Goal: Task Accomplishment & Management: Manage account settings

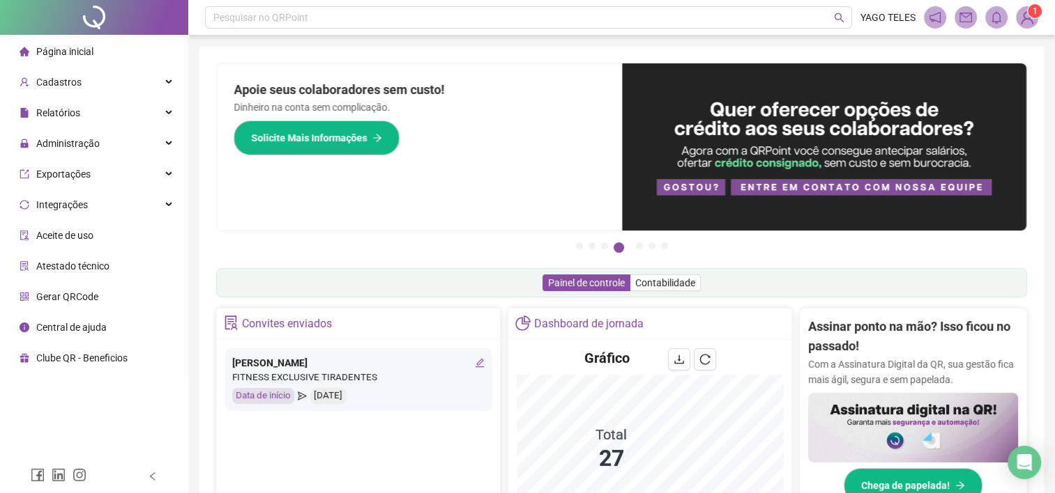
click at [70, 300] on span "Gerar QRCode" at bounding box center [67, 296] width 62 height 11
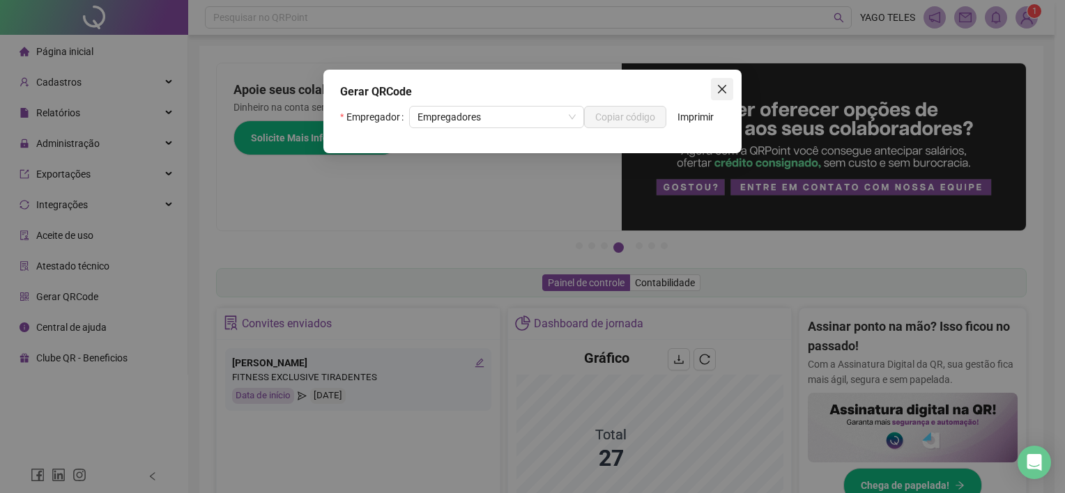
click at [719, 91] on icon "close" at bounding box center [722, 89] width 8 height 8
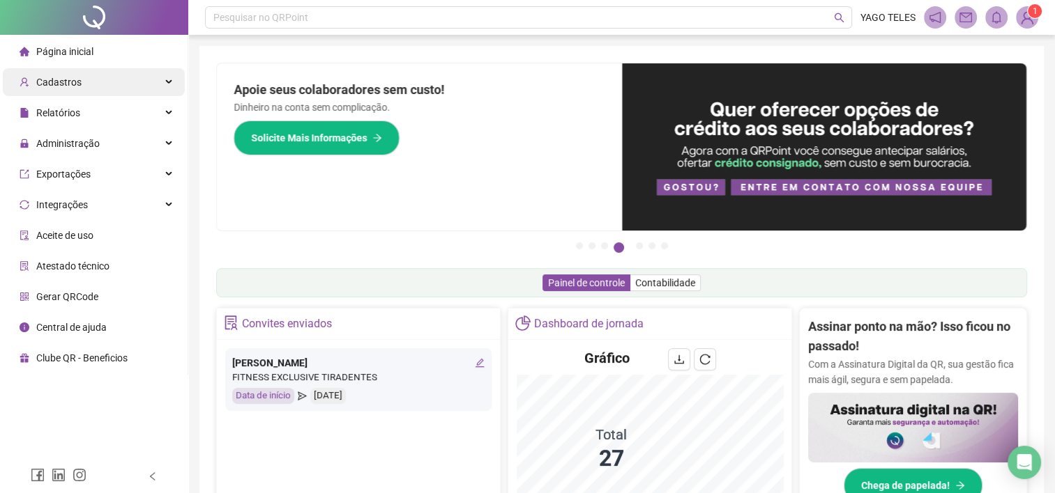
click at [106, 81] on div "Cadastros" at bounding box center [94, 82] width 182 height 28
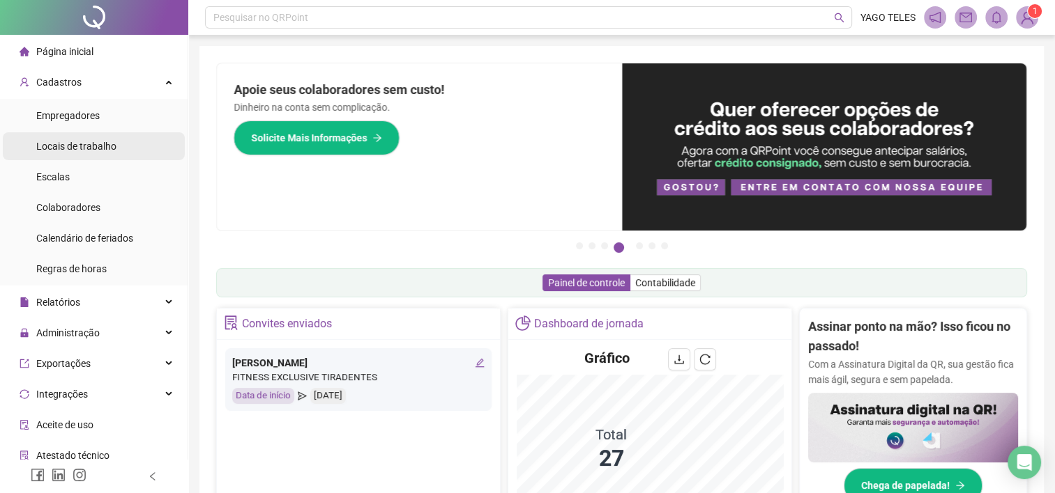
click at [77, 145] on span "Locais de trabalho" at bounding box center [76, 146] width 80 height 11
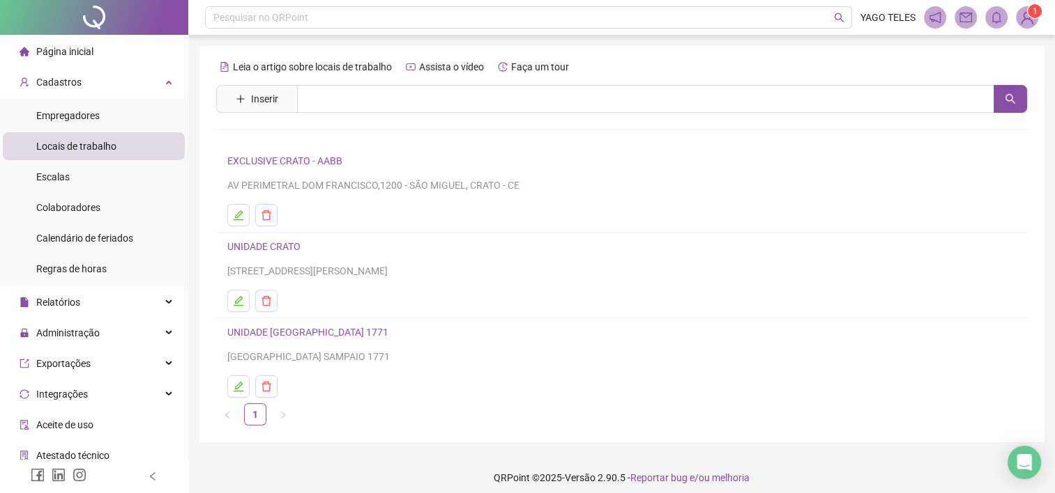
click at [324, 163] on link "EXCLUSIVE CRATO - AABB" at bounding box center [284, 160] width 115 height 11
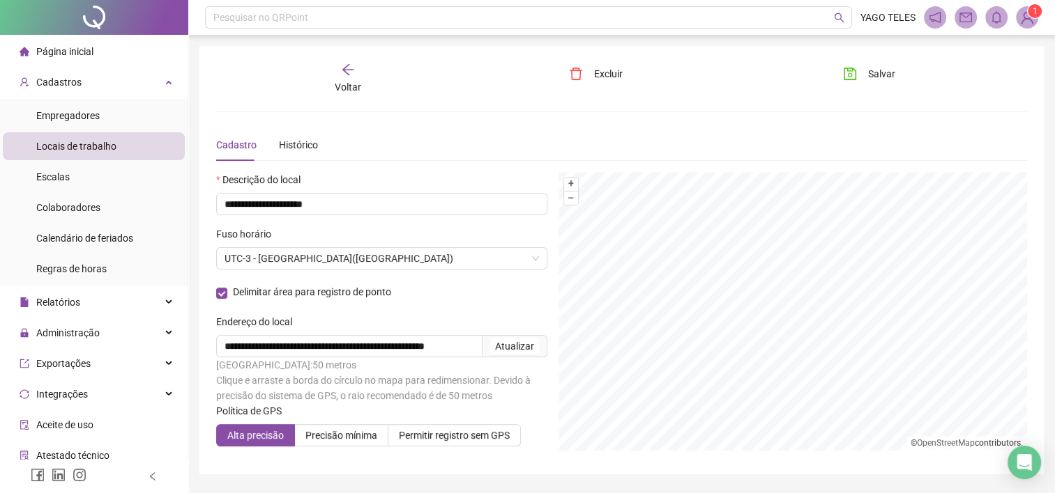
scroll to position [40, 0]
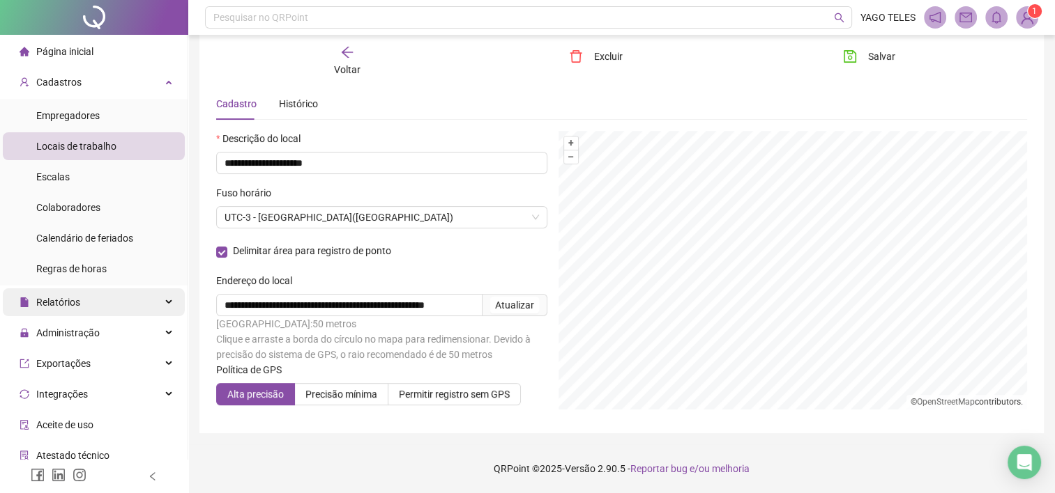
click at [141, 298] on div "Relatórios" at bounding box center [94, 303] width 182 height 28
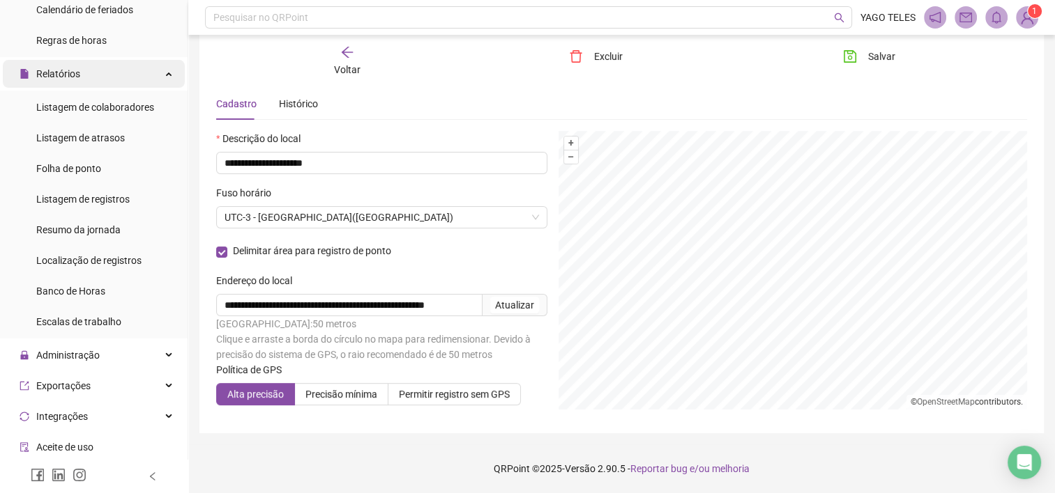
scroll to position [230, 0]
click at [162, 66] on div "Relatórios" at bounding box center [94, 73] width 182 height 28
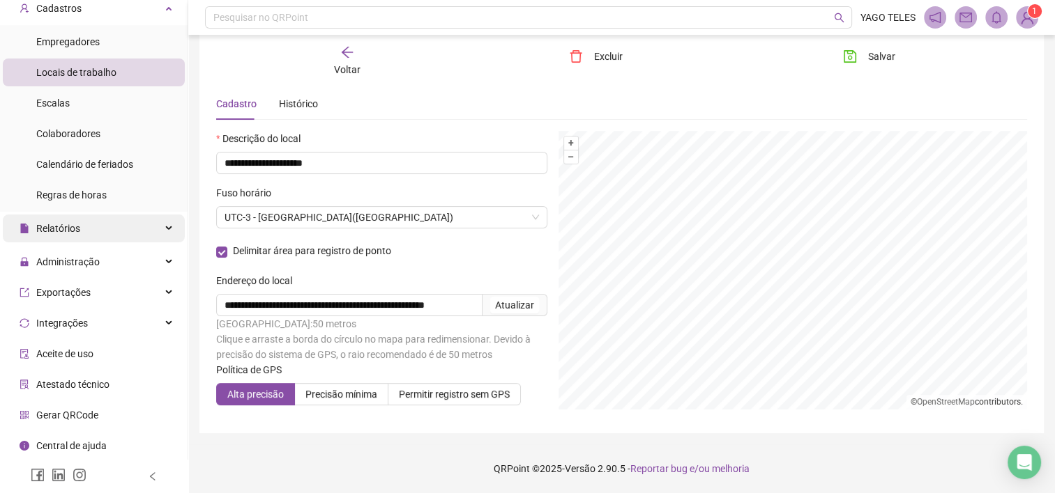
scroll to position [71, 0]
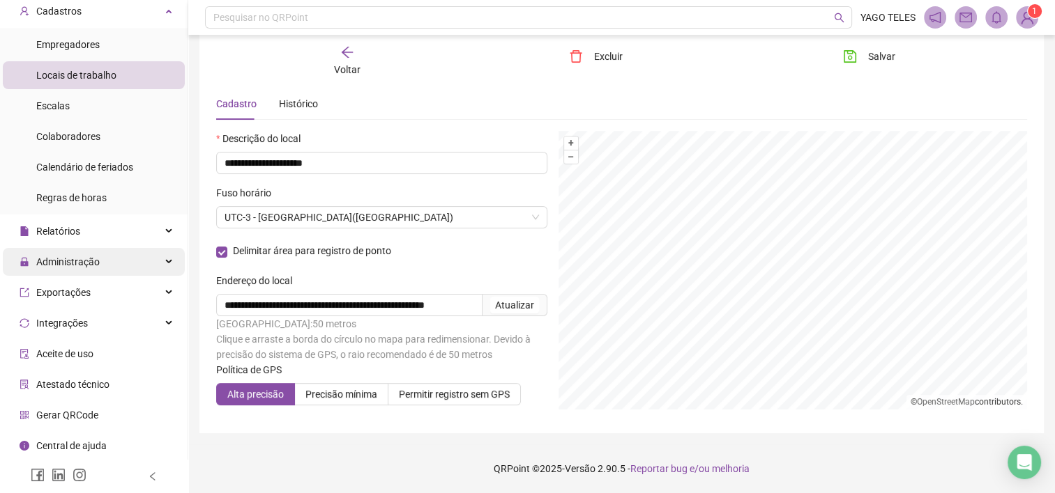
click at [159, 259] on div "Administração" at bounding box center [94, 262] width 182 height 28
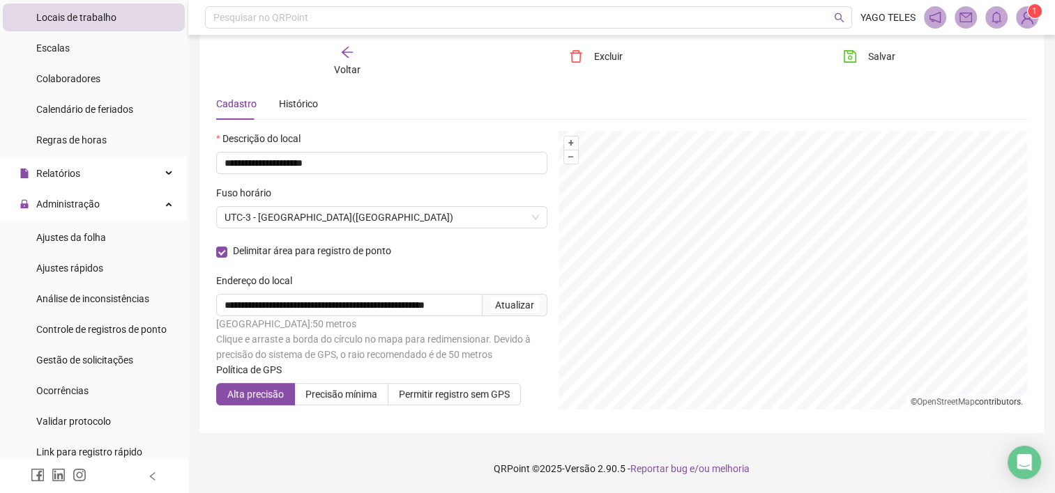
scroll to position [0, 0]
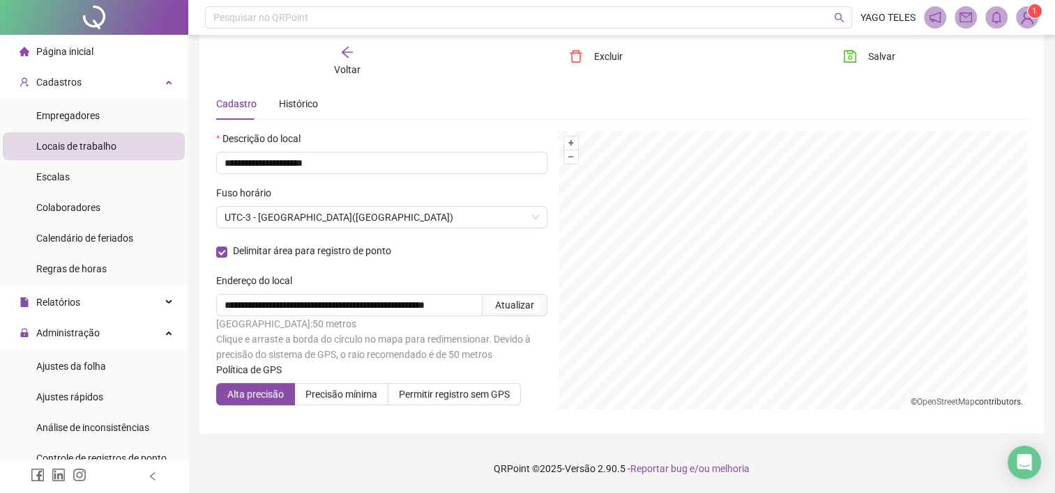
click at [347, 57] on icon "arrow-left" at bounding box center [347, 52] width 11 height 11
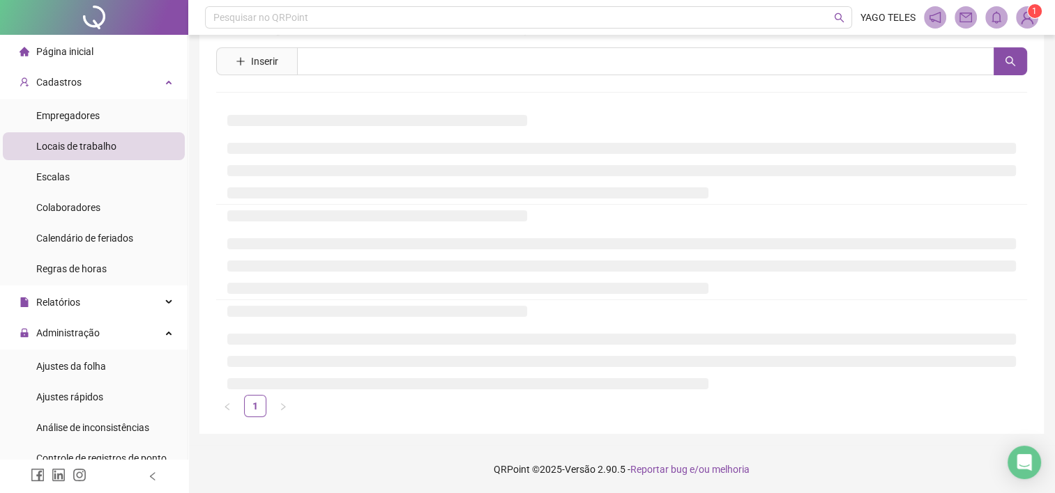
scroll to position [8, 0]
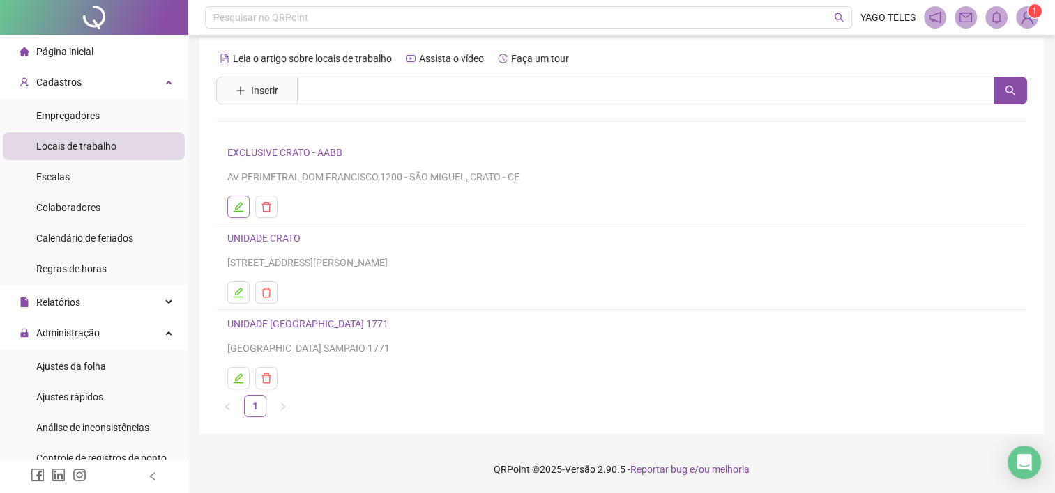
click at [242, 208] on icon "edit" at bounding box center [238, 206] width 11 height 11
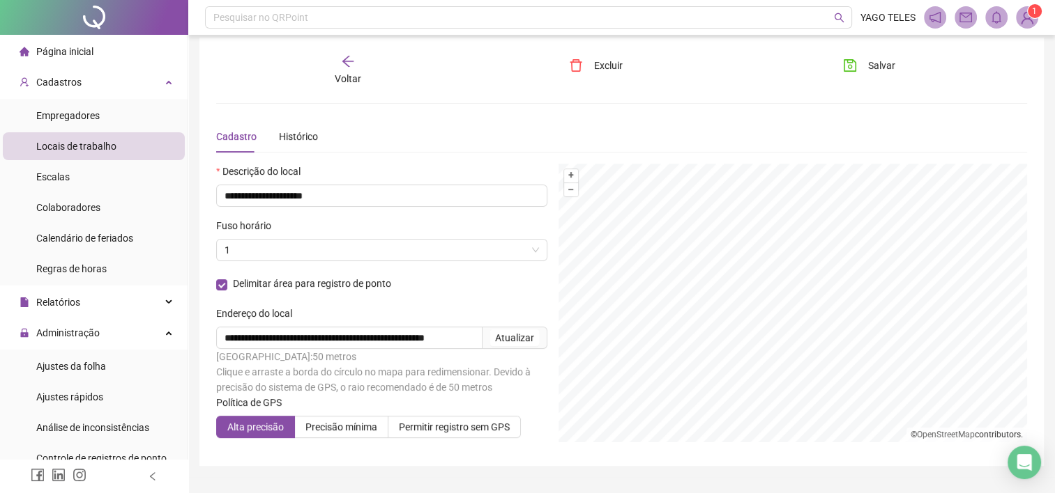
click at [339, 70] on div "Voltar" at bounding box center [347, 70] width 126 height 32
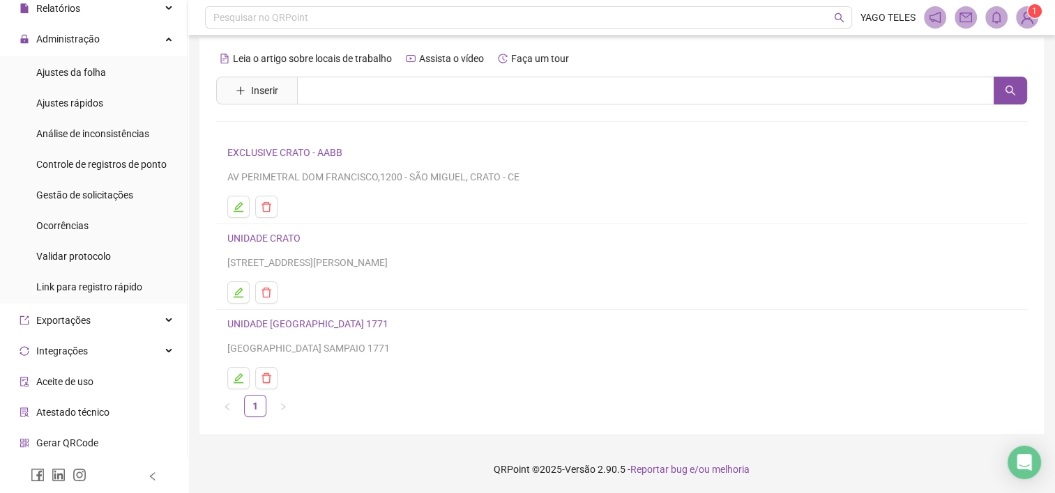
scroll to position [321, 0]
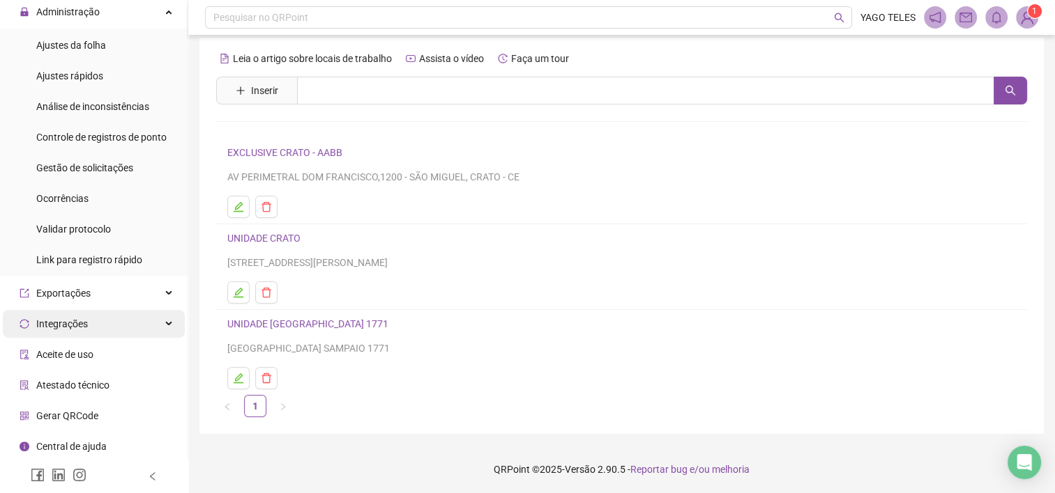
click at [151, 314] on div "Integrações" at bounding box center [94, 324] width 182 height 28
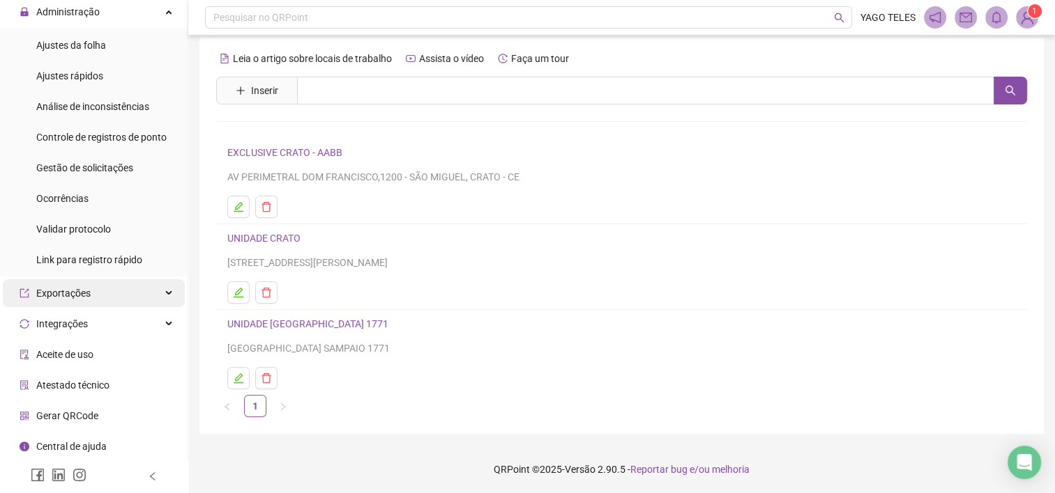
click at [164, 284] on div "Exportações" at bounding box center [94, 293] width 182 height 28
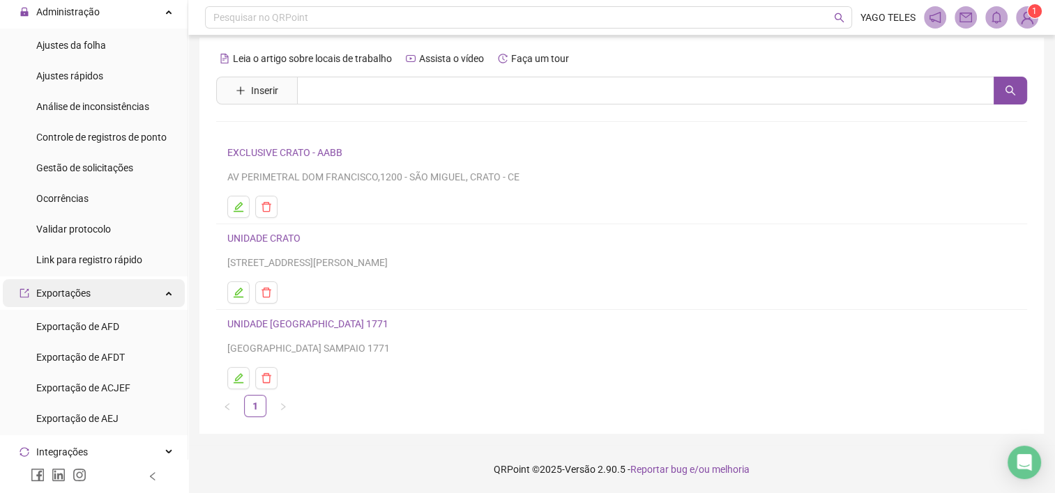
click at [164, 284] on div "Exportações" at bounding box center [94, 293] width 182 height 28
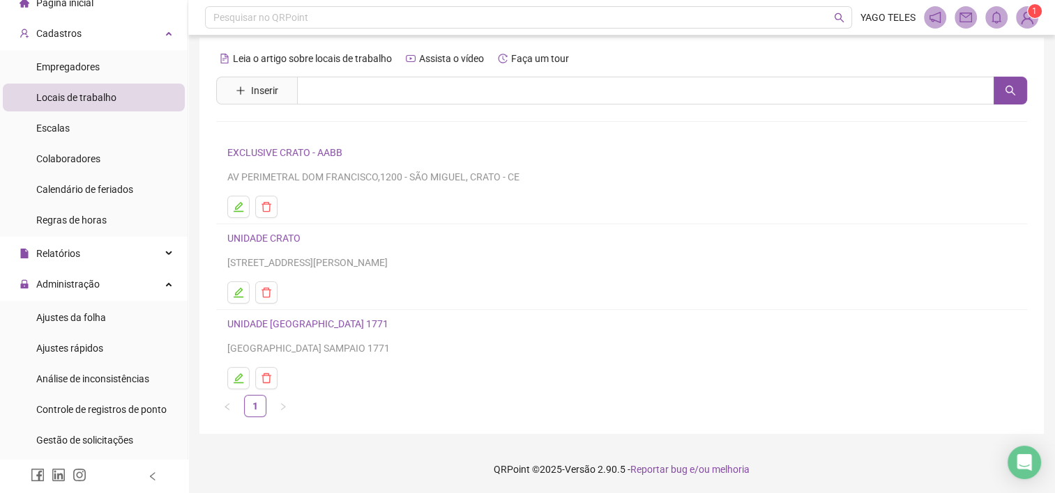
scroll to position [39, 0]
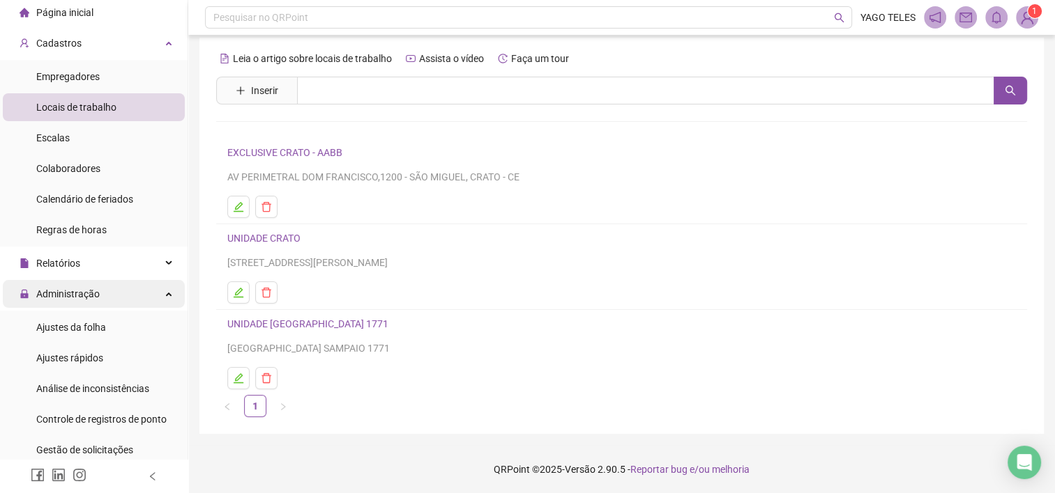
click at [159, 289] on div "Administração" at bounding box center [94, 294] width 182 height 28
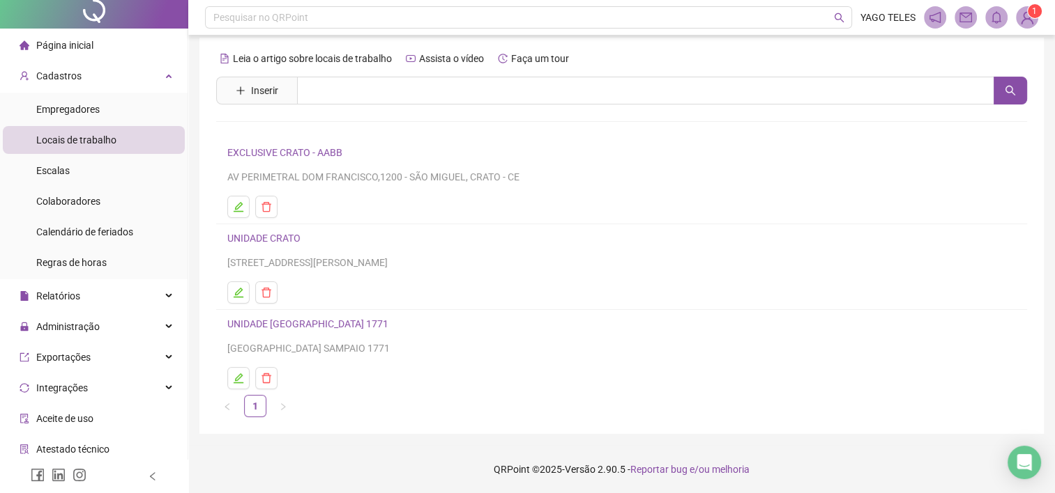
scroll to position [0, 0]
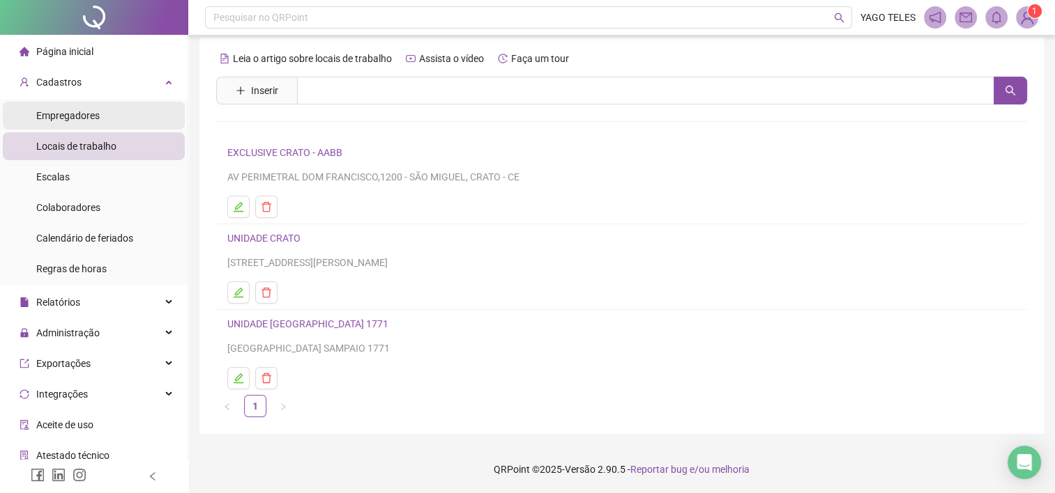
click at [72, 114] on span "Empregadores" at bounding box center [67, 115] width 63 height 11
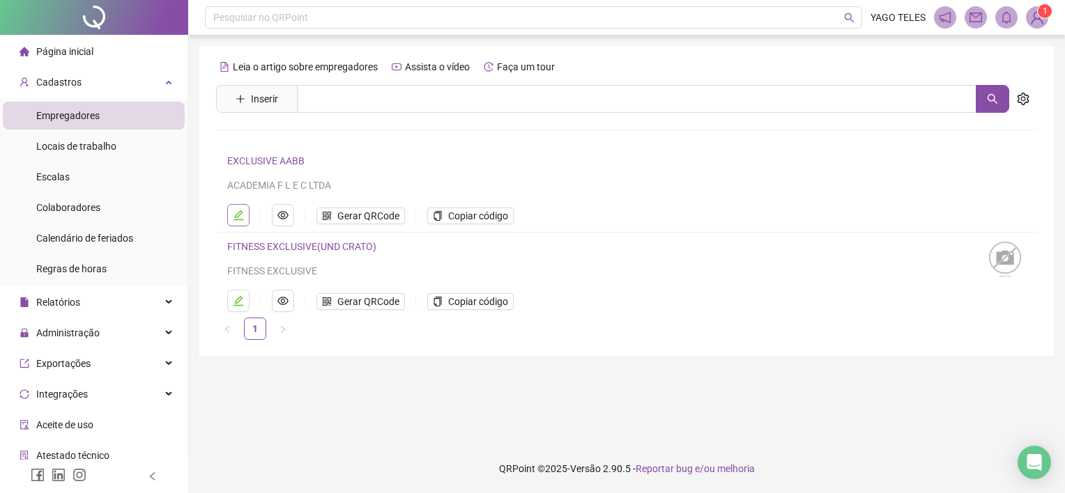
click at [245, 217] on button "button" at bounding box center [238, 215] width 22 height 22
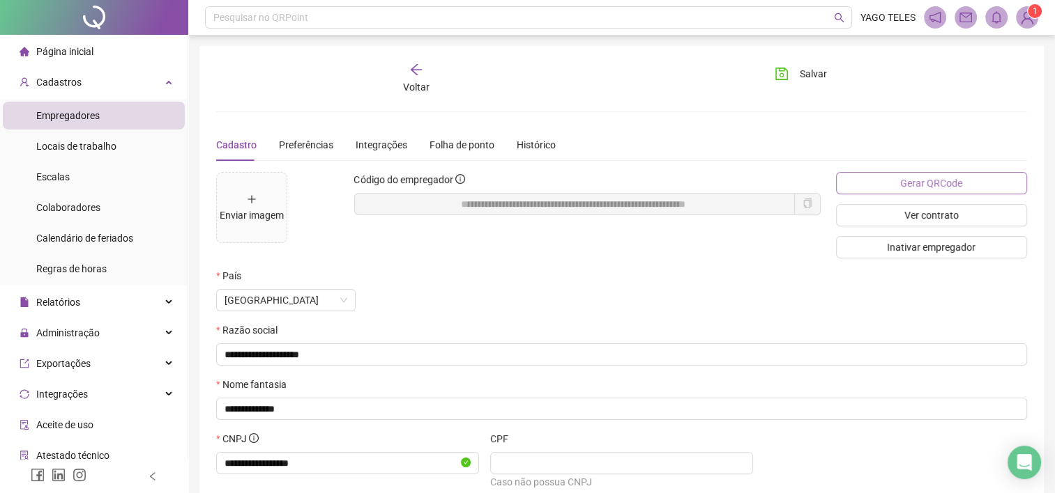
click at [932, 181] on span "Gerar QRCode" at bounding box center [931, 183] width 62 height 15
click at [157, 85] on div "Cadastros" at bounding box center [94, 82] width 182 height 28
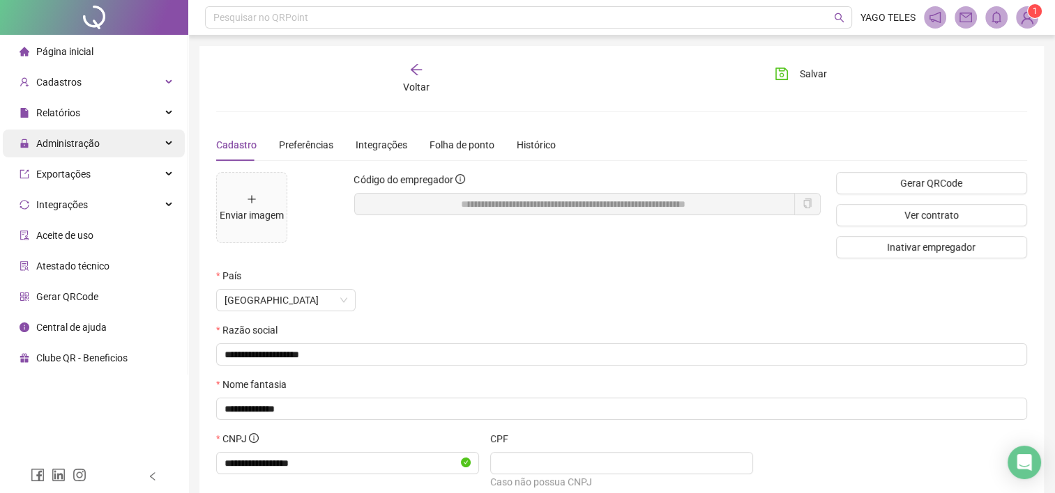
click at [167, 144] on icon at bounding box center [170, 144] width 7 height 0
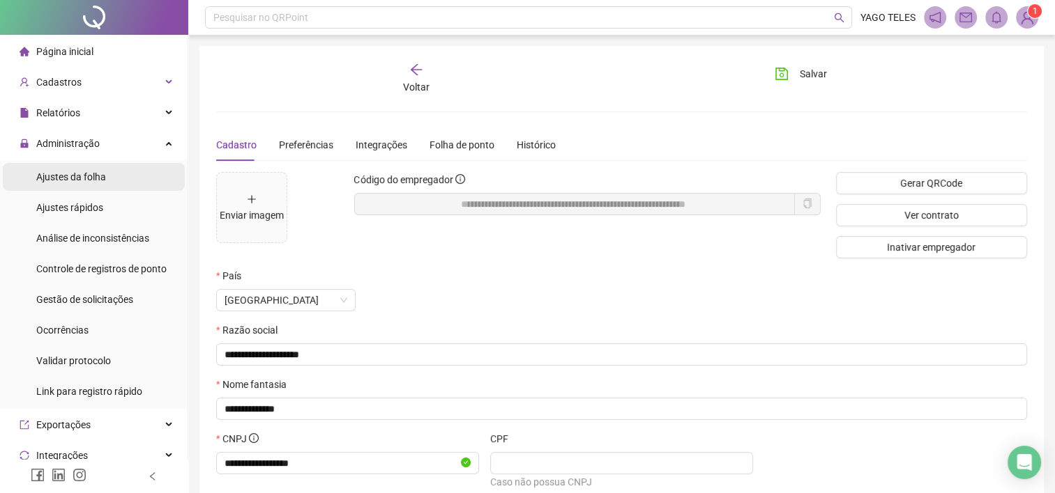
click at [103, 176] on span "Ajustes da folha" at bounding box center [71, 176] width 70 height 11
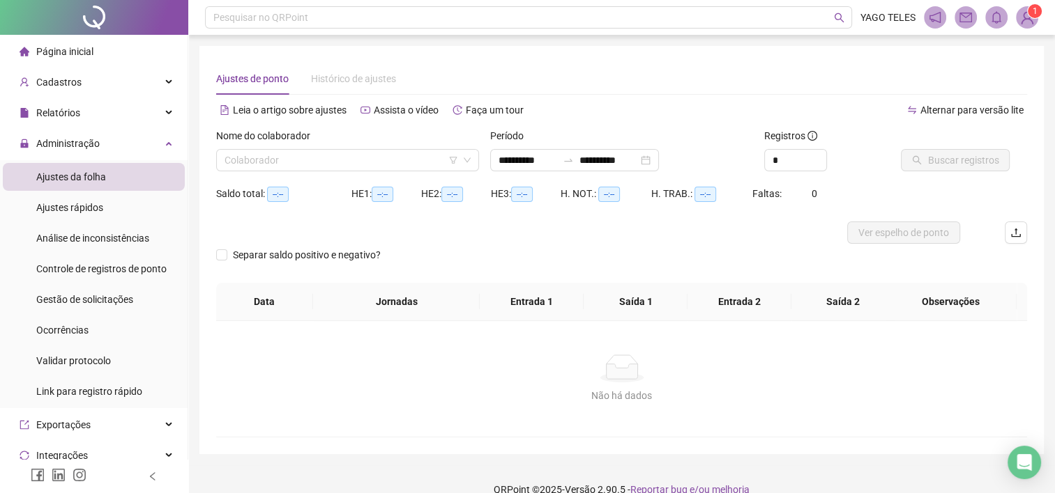
type input "**********"
click at [418, 162] on input "search" at bounding box center [340, 160] width 233 height 21
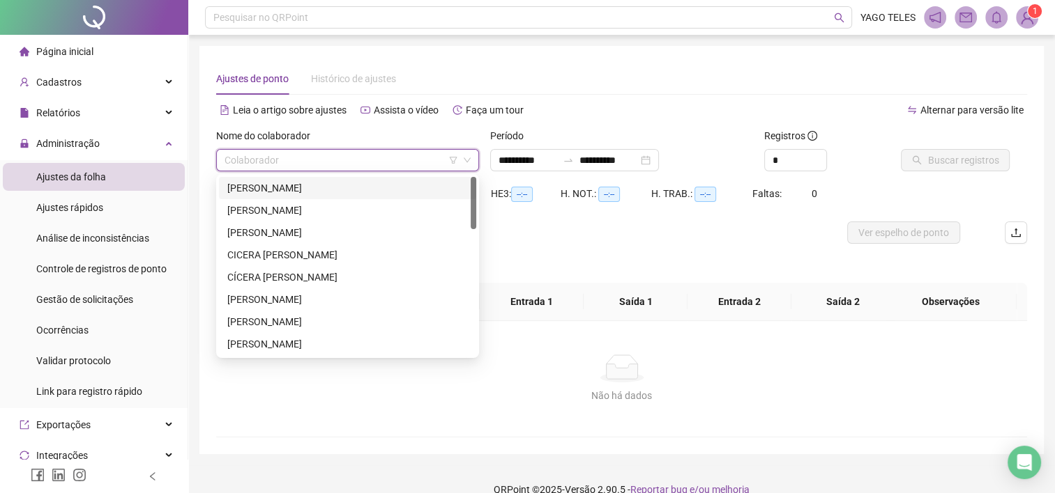
drag, startPoint x: 474, startPoint y: 189, endPoint x: 477, endPoint y: 164, distance: 25.2
click at [477, 164] on body "**********" at bounding box center [527, 246] width 1055 height 493
click at [323, 210] on div "ANTONIO IRANILDO DE SALES GOMES" at bounding box center [347, 210] width 240 height 15
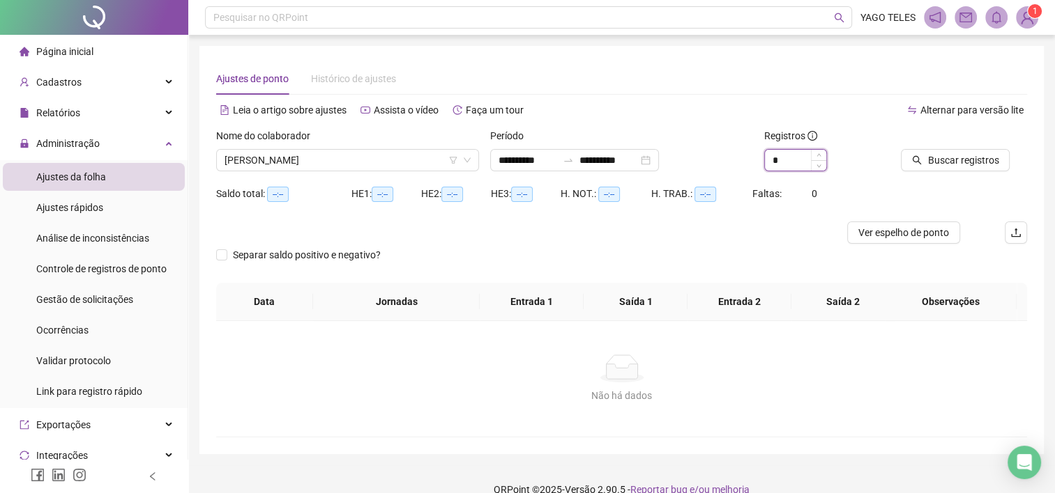
click at [788, 162] on input "*" at bounding box center [795, 160] width 61 height 21
type input "*"
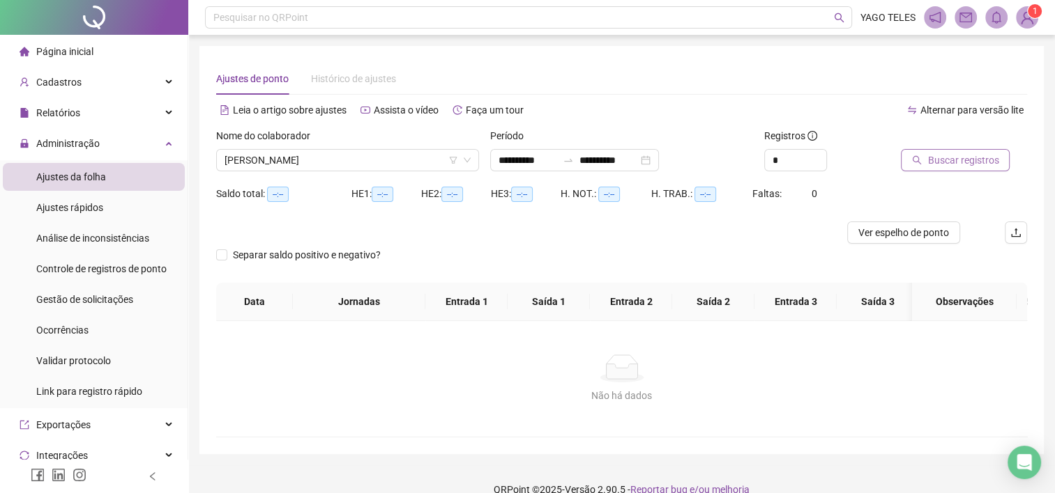
click at [926, 163] on button "Buscar registros" at bounding box center [954, 160] width 109 height 22
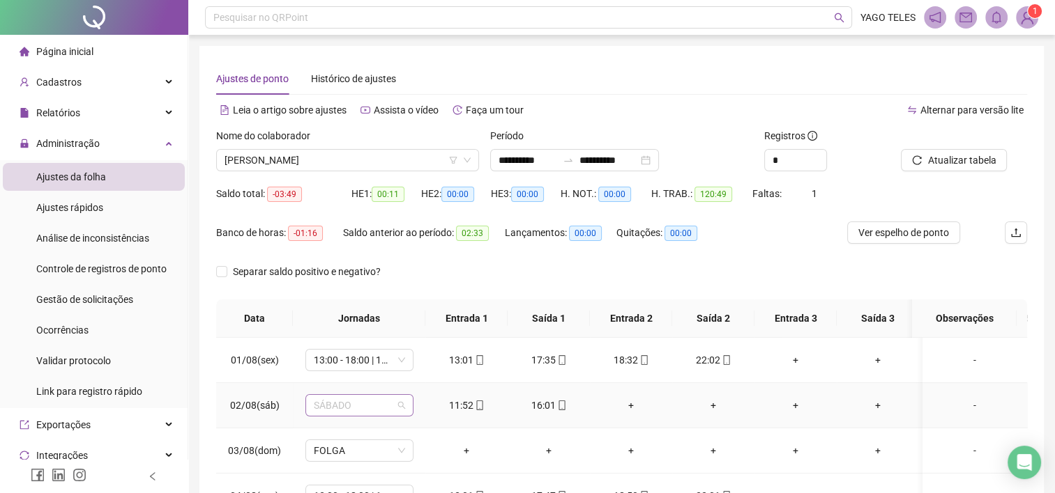
click at [394, 404] on span "SÁBADO" at bounding box center [359, 405] width 91 height 21
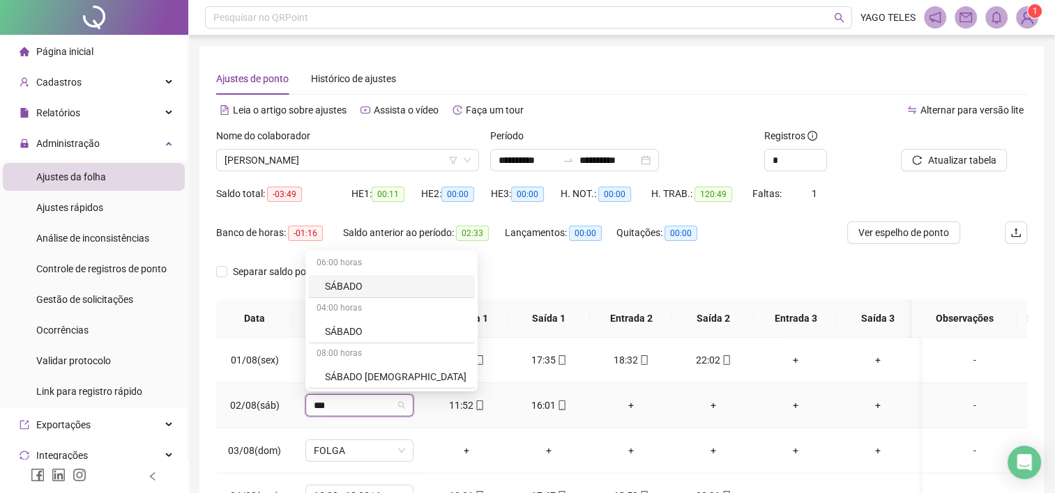
type input "****"
click at [360, 328] on div "SÁBADO" at bounding box center [395, 331] width 141 height 15
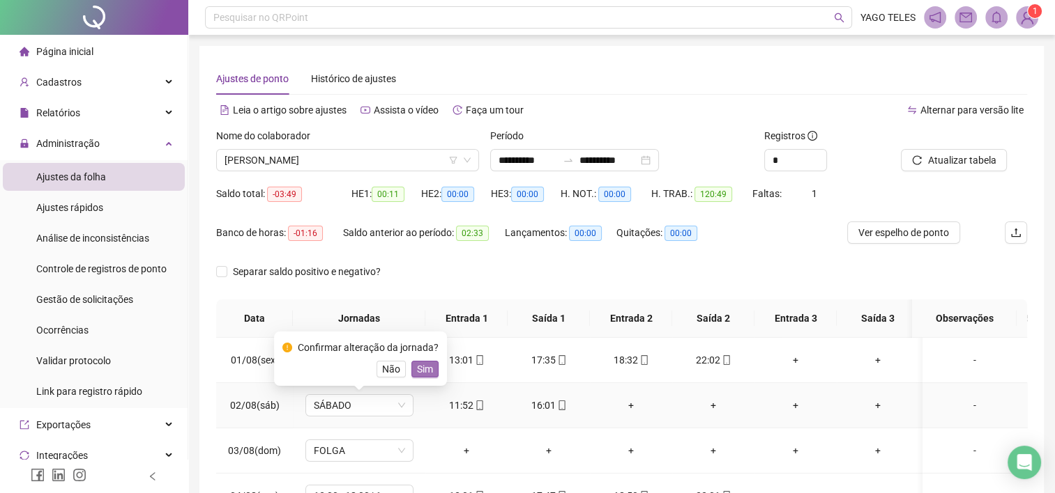
click at [417, 367] on span "Sim" at bounding box center [425, 369] width 16 height 15
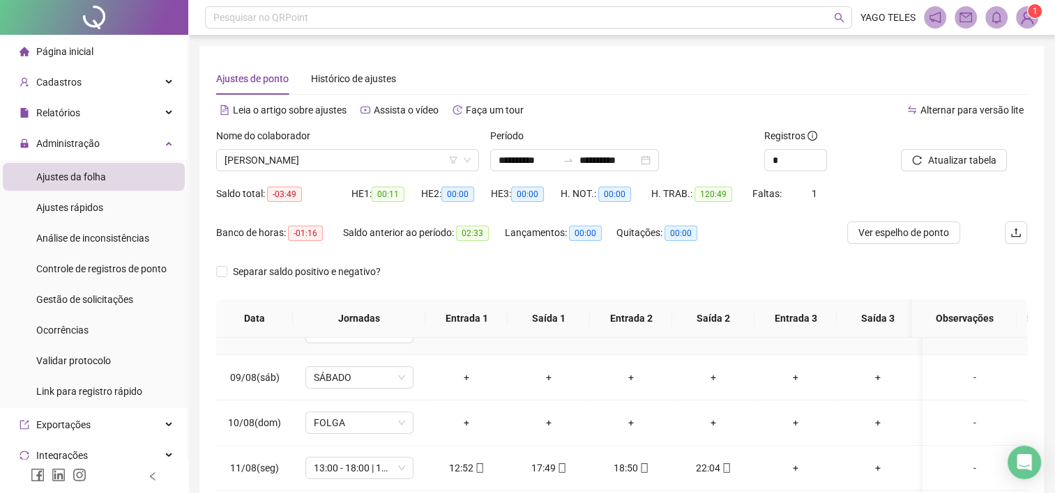
scroll to position [346, 0]
click at [367, 376] on span "SÁBADO" at bounding box center [359, 377] width 91 height 21
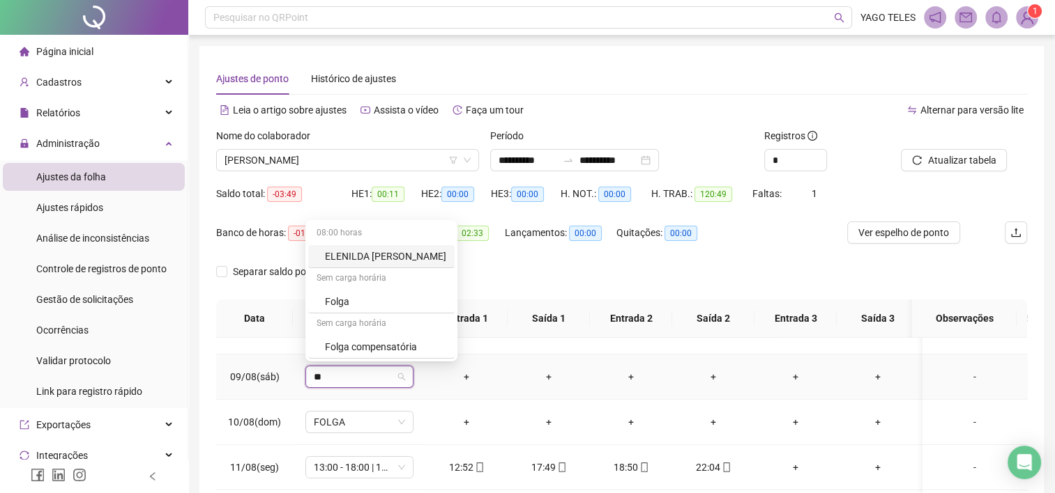
type input "***"
click at [360, 301] on div "Folga" at bounding box center [371, 301] width 92 height 15
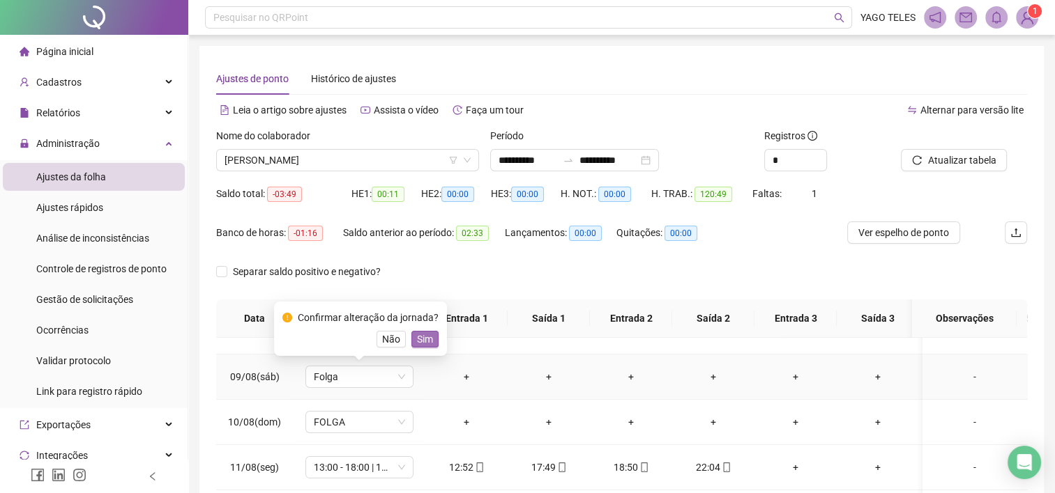
click at [417, 340] on span "Sim" at bounding box center [425, 339] width 16 height 15
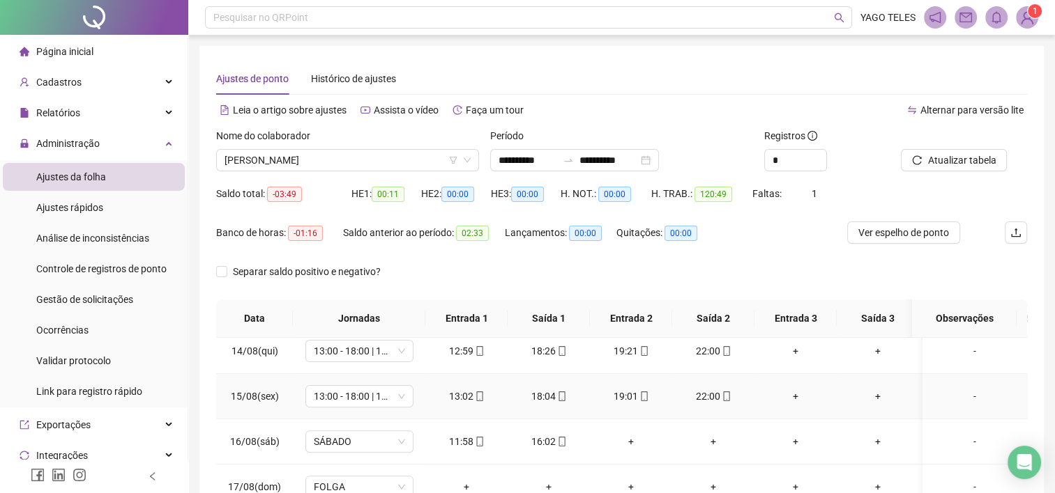
scroll to position [616, 0]
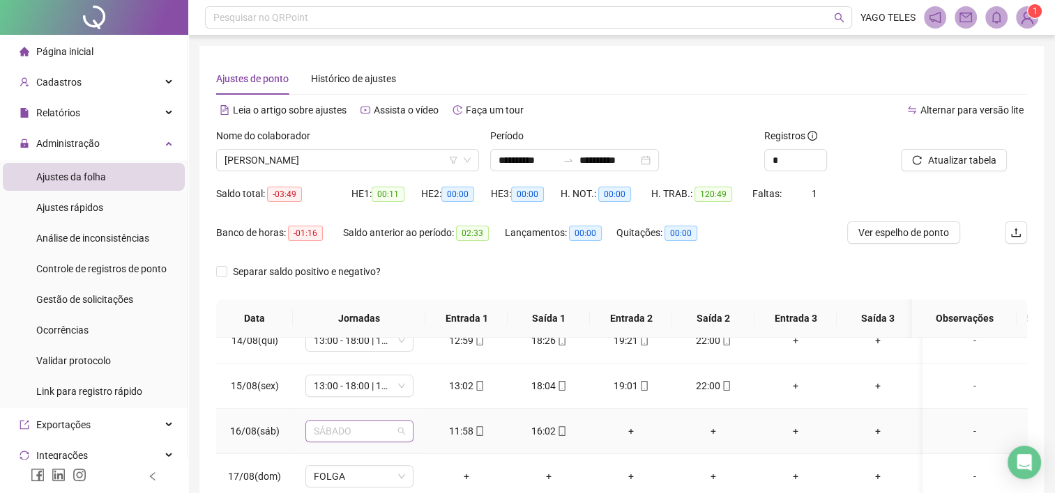
click at [376, 421] on span "SÁBADO" at bounding box center [359, 431] width 91 height 21
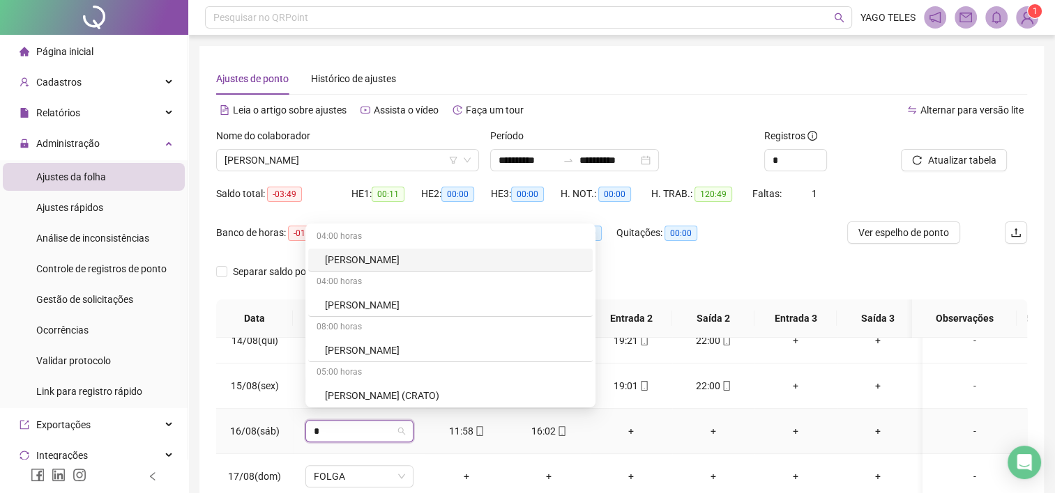
type input "**"
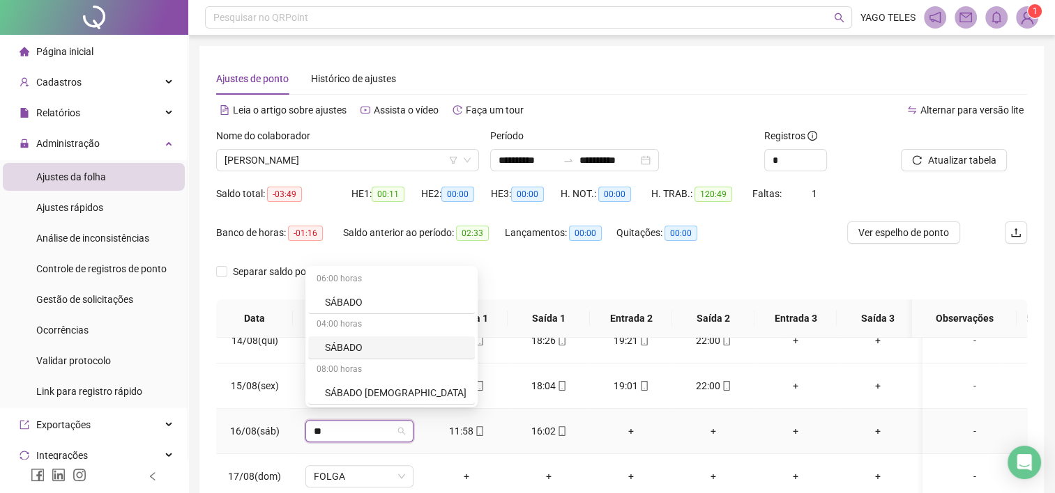
click at [355, 343] on div "SÁBADO" at bounding box center [395, 347] width 141 height 15
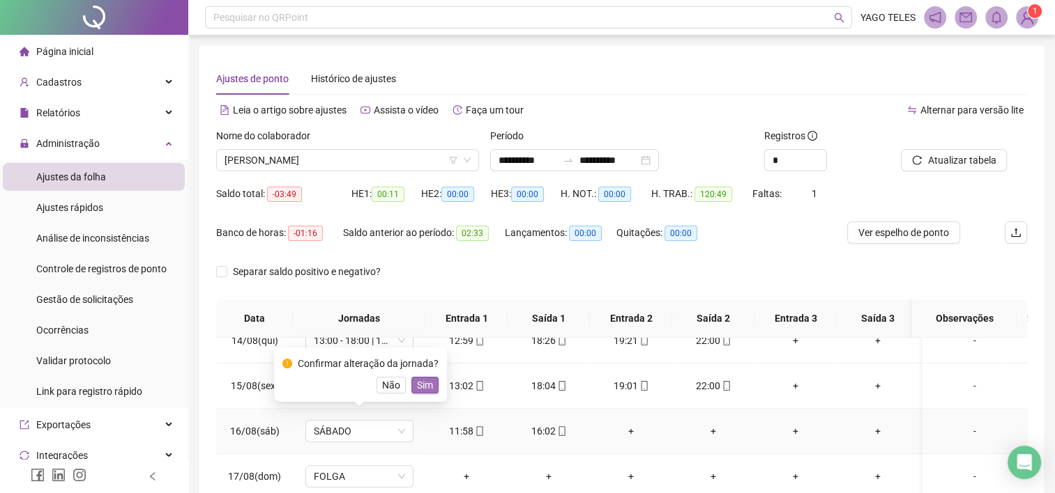
click at [424, 388] on span "Sim" at bounding box center [425, 385] width 16 height 15
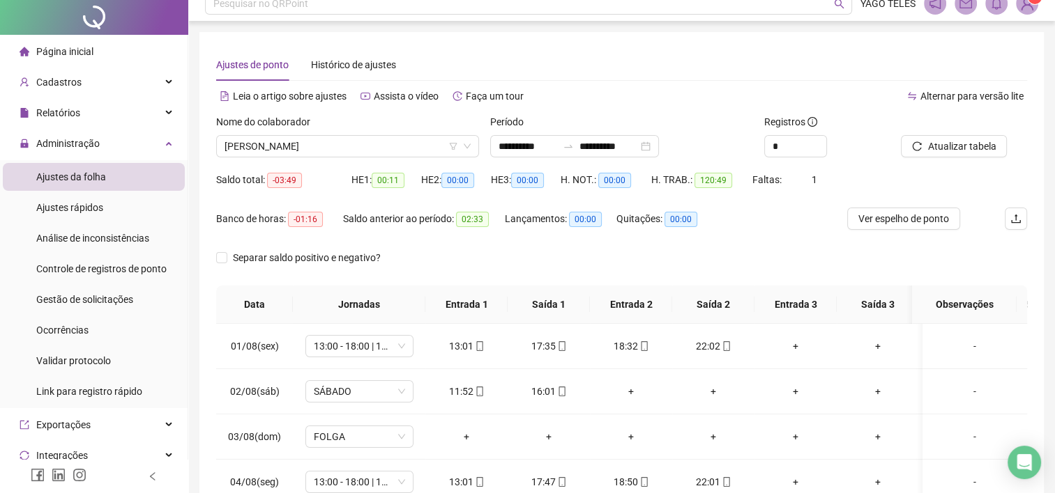
scroll to position [0, 0]
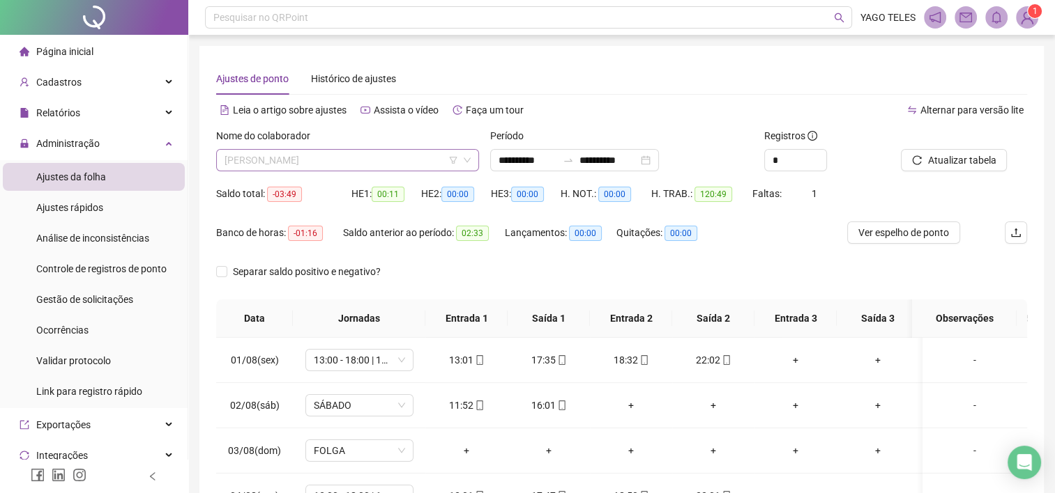
click at [429, 163] on span "ANTONIO IRANILDO DE SALES GOMES" at bounding box center [347, 160] width 246 height 21
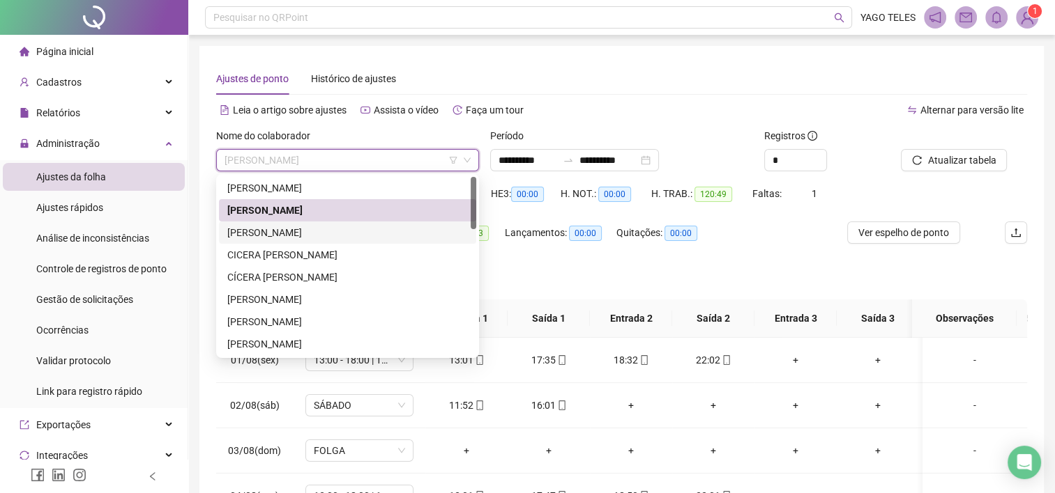
click at [312, 231] on div "CELIANE DAMACENA OLIVEIRA" at bounding box center [347, 232] width 240 height 15
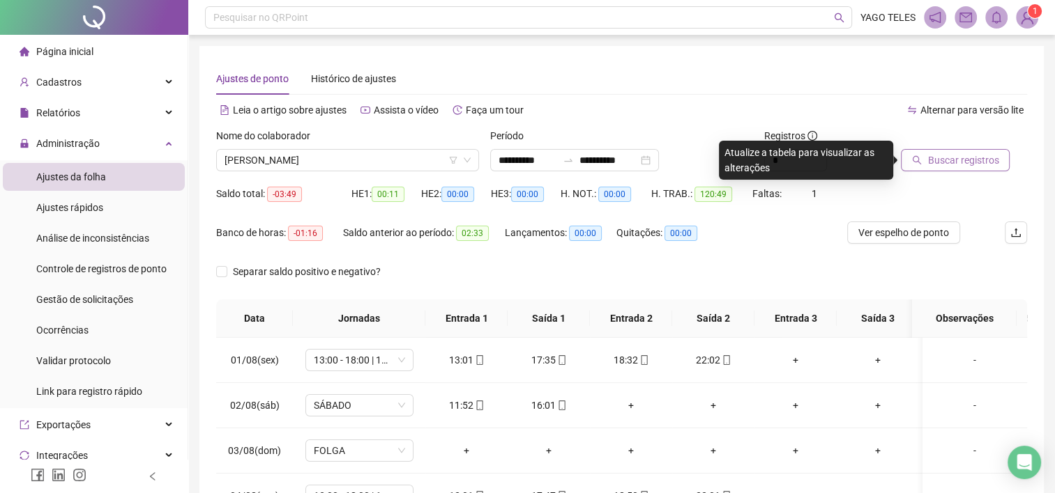
click at [956, 162] on span "Buscar registros" at bounding box center [962, 160] width 71 height 15
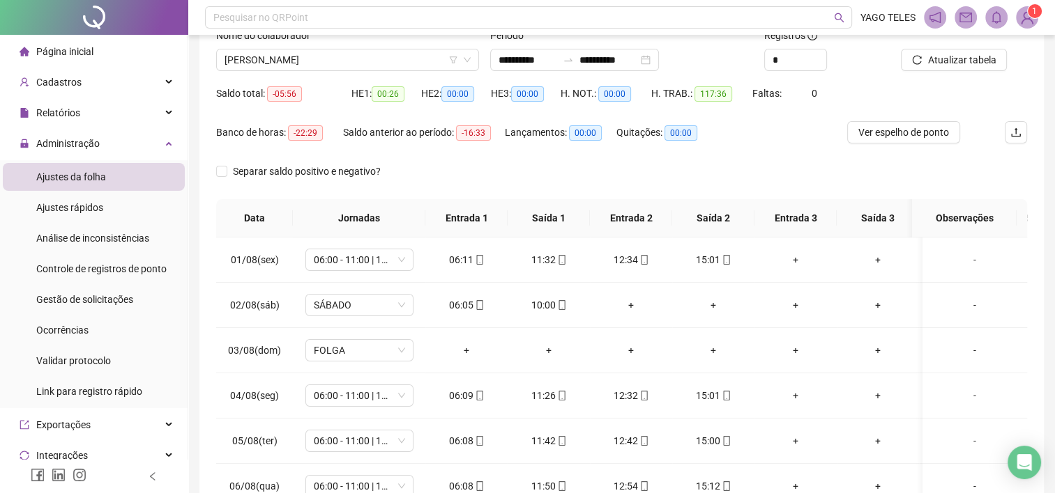
scroll to position [102, 0]
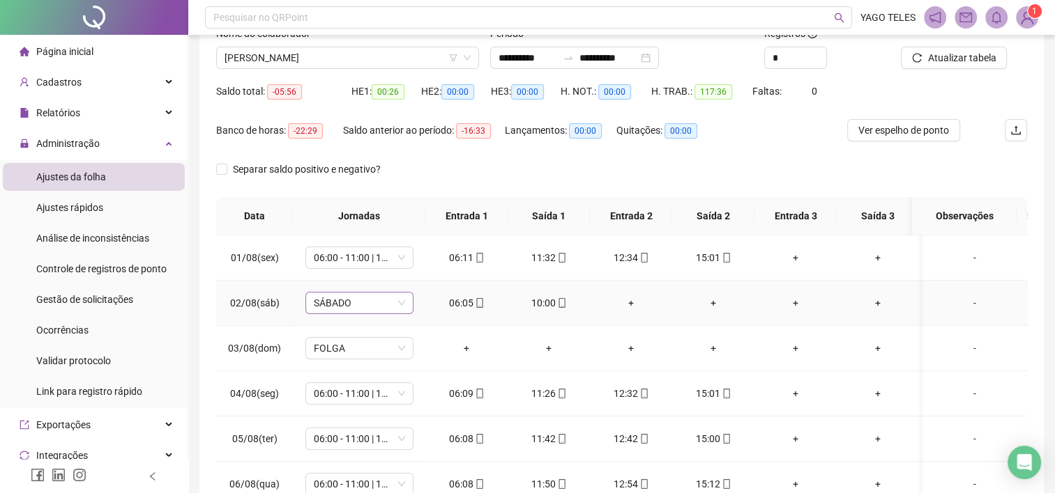
click at [362, 305] on span "SÁBADO" at bounding box center [359, 303] width 91 height 21
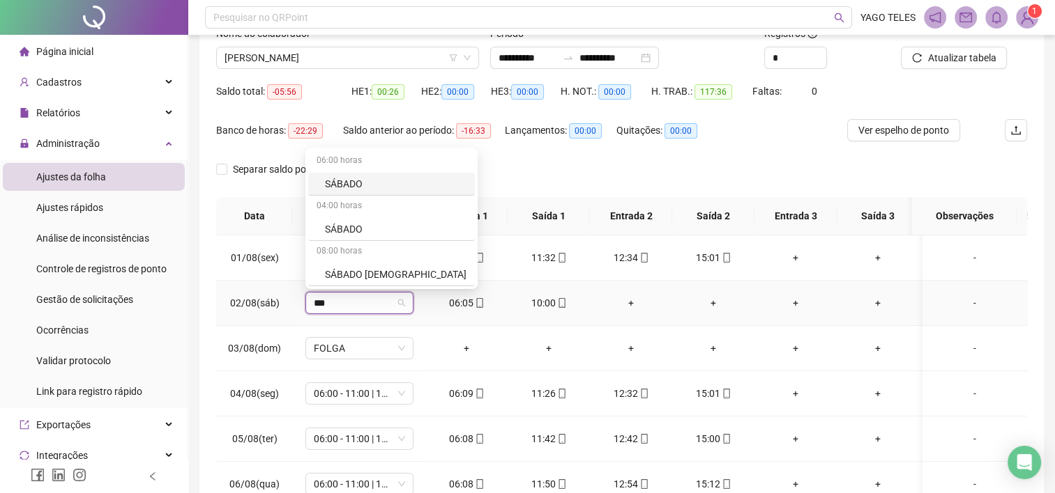
type input "****"
click at [362, 223] on div "SÁBADO" at bounding box center [395, 229] width 141 height 15
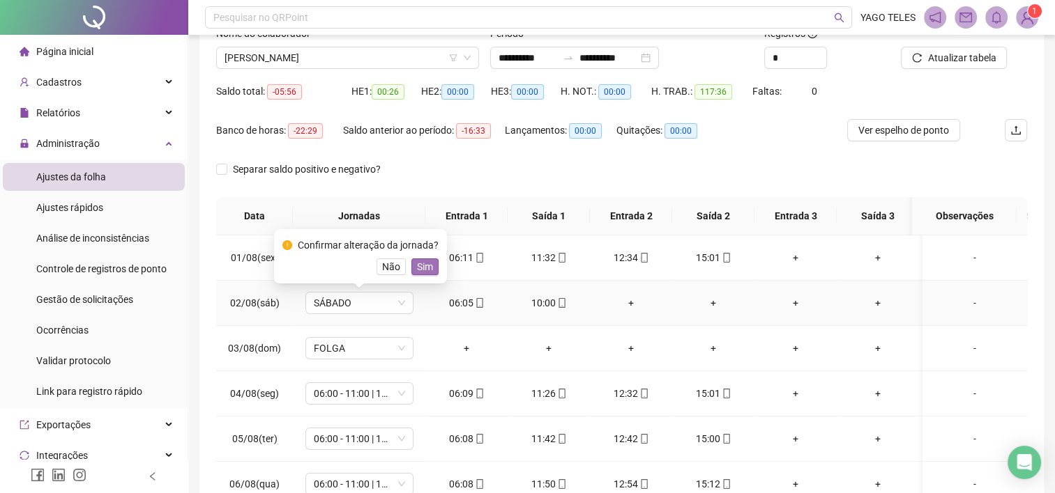
click at [417, 263] on span "Sim" at bounding box center [425, 266] width 16 height 15
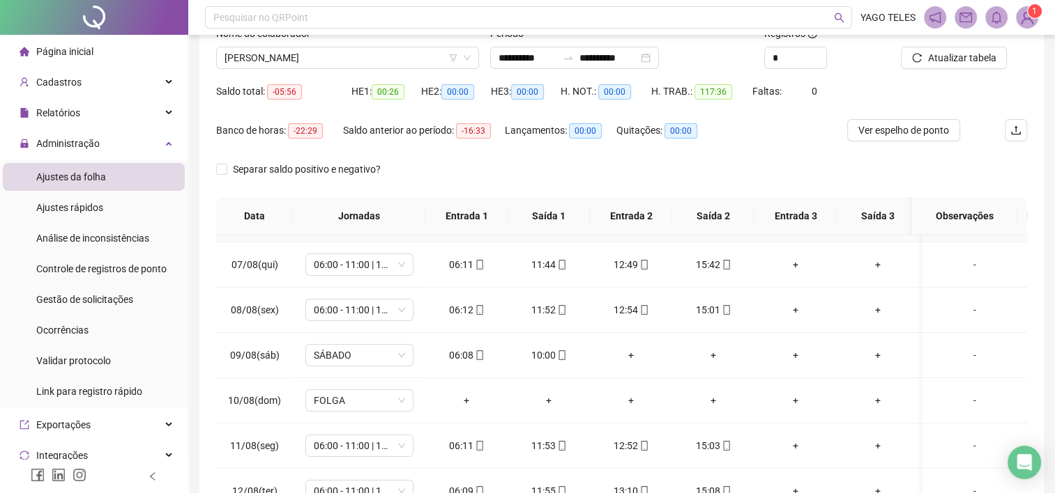
scroll to position [265, 0]
click at [358, 354] on span "SÁBADO" at bounding box center [359, 355] width 91 height 21
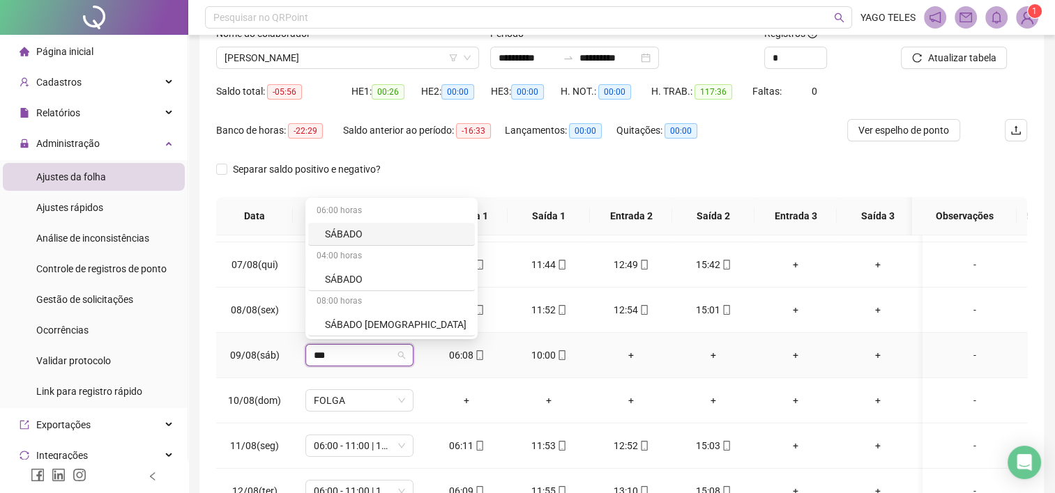
type input "****"
click at [342, 282] on div "SÁBADO" at bounding box center [395, 279] width 141 height 15
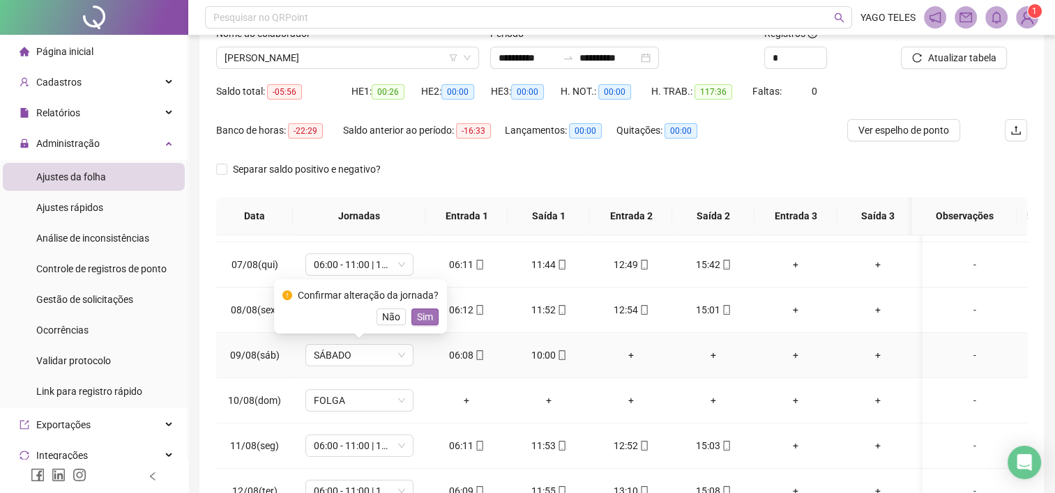
click at [420, 320] on span "Sim" at bounding box center [425, 316] width 16 height 15
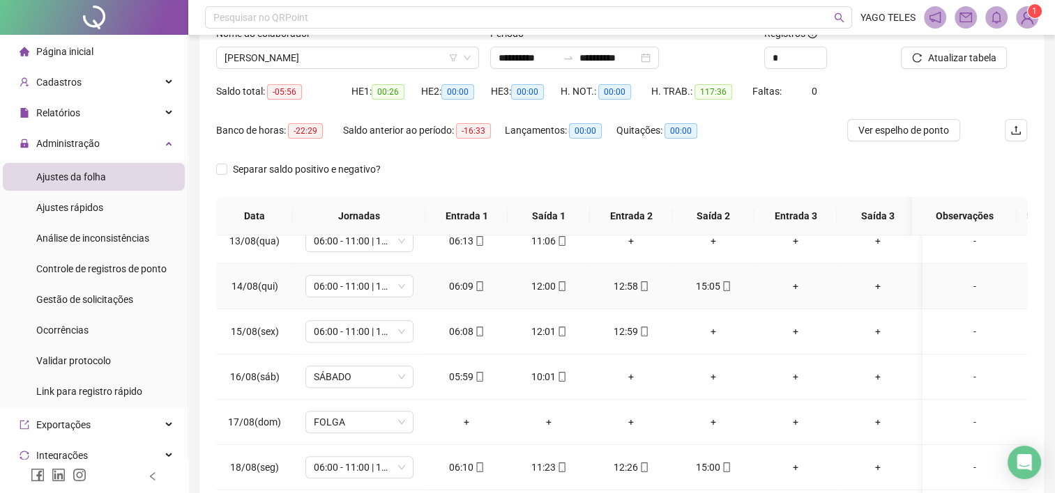
scroll to position [562, 0]
click at [369, 372] on span "SÁBADO" at bounding box center [359, 375] width 91 height 21
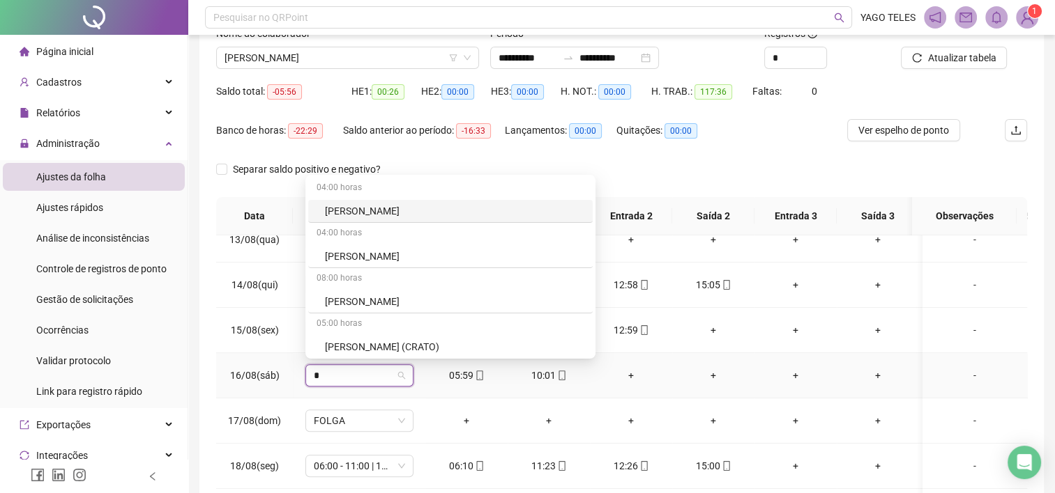
type input "**"
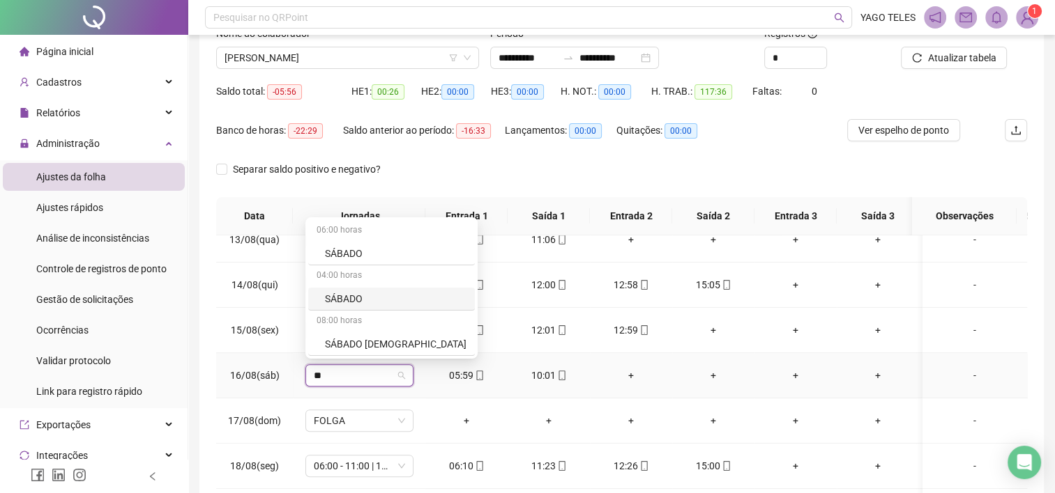
click at [349, 298] on div "SÁBADO" at bounding box center [395, 298] width 141 height 15
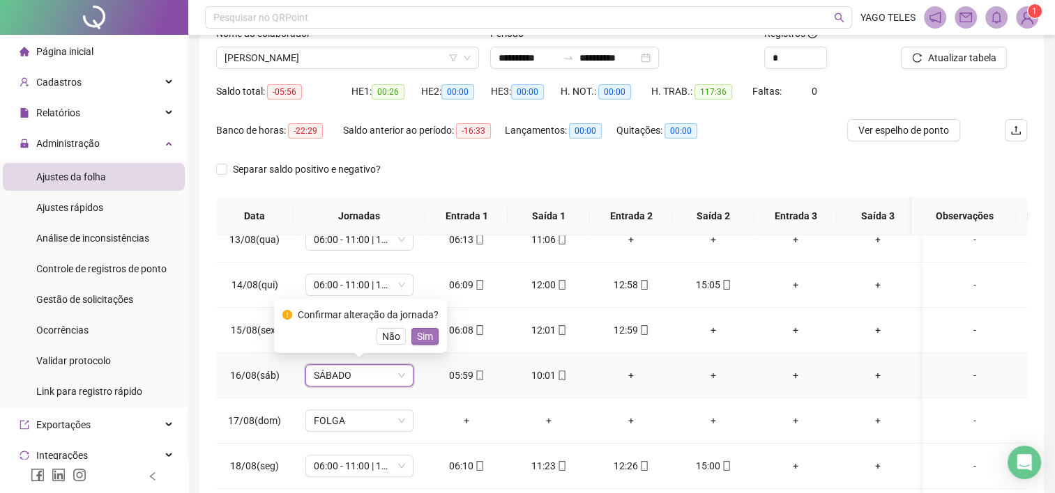
click at [421, 335] on span "Sim" at bounding box center [425, 336] width 16 height 15
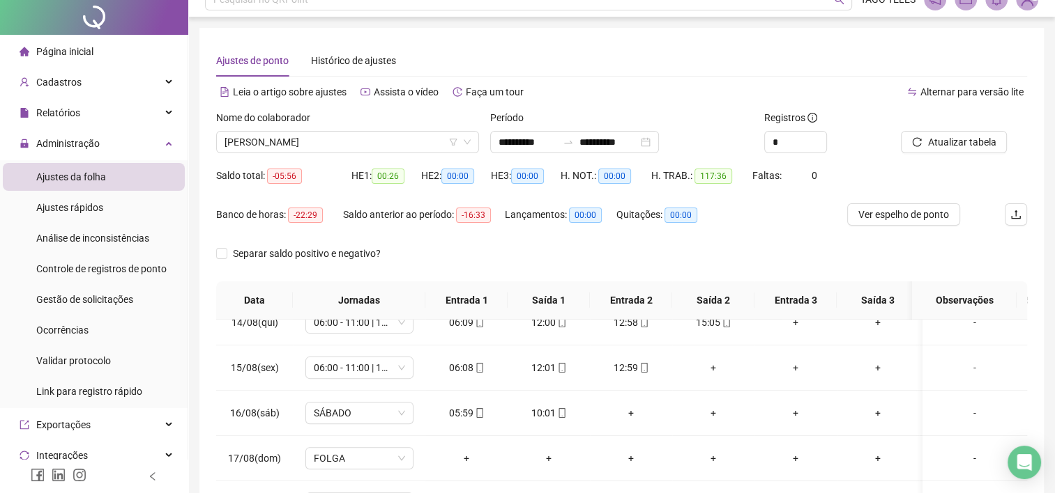
scroll to position [0, 0]
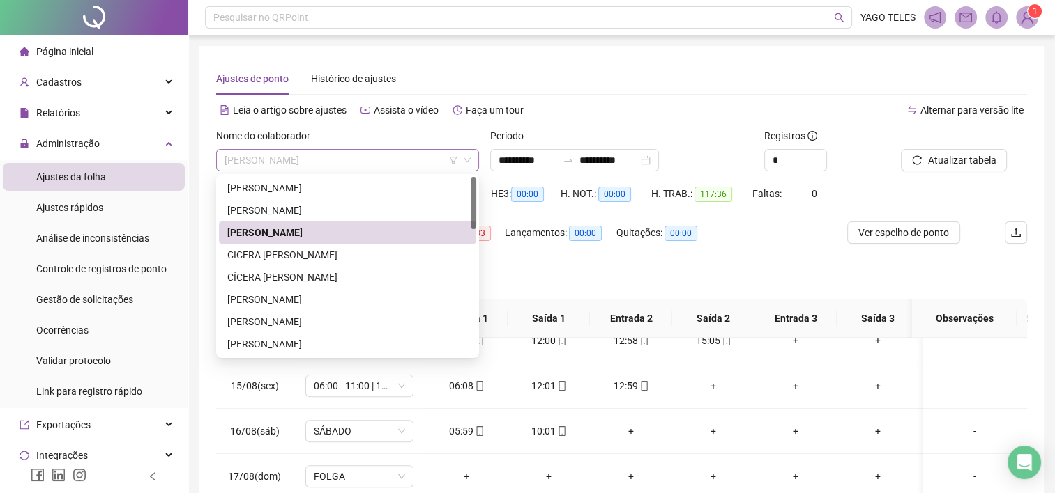
click at [390, 160] on span "CELIANE DAMACENA OLIVEIRA" at bounding box center [347, 160] width 246 height 21
click at [332, 256] on div "CICERA JOANA FERREIRA BRITO" at bounding box center [347, 254] width 240 height 15
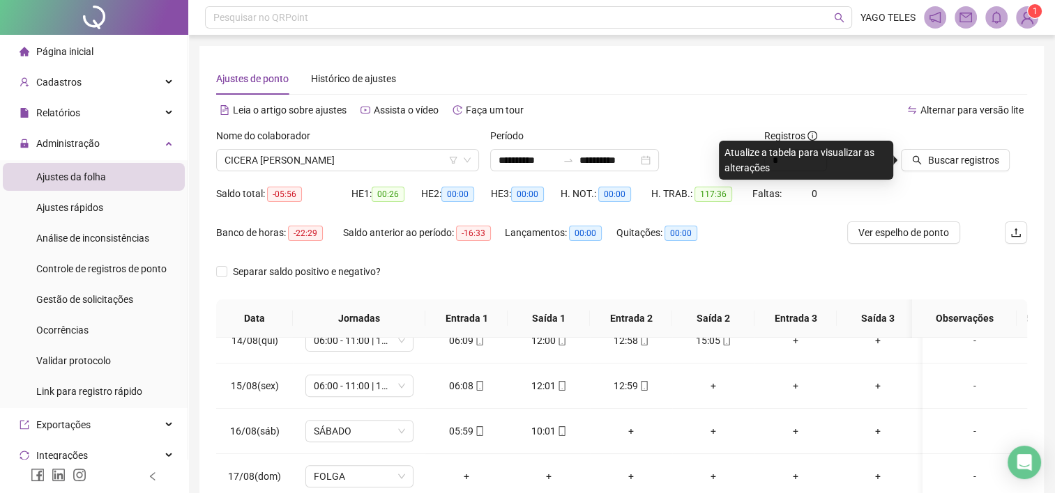
click at [875, 204] on div "Saldo total: -05:56 HE 1: 00:26 HE 2: 00:00 HE 3: 00:00 H. NOT.: 00:00 H. TRAB.…" at bounding box center [621, 202] width 811 height 39
click at [849, 84] on div "Ajustes de ponto Histórico de ajustes" at bounding box center [621, 79] width 811 height 32
click at [935, 161] on span "Buscar registros" at bounding box center [962, 160] width 71 height 15
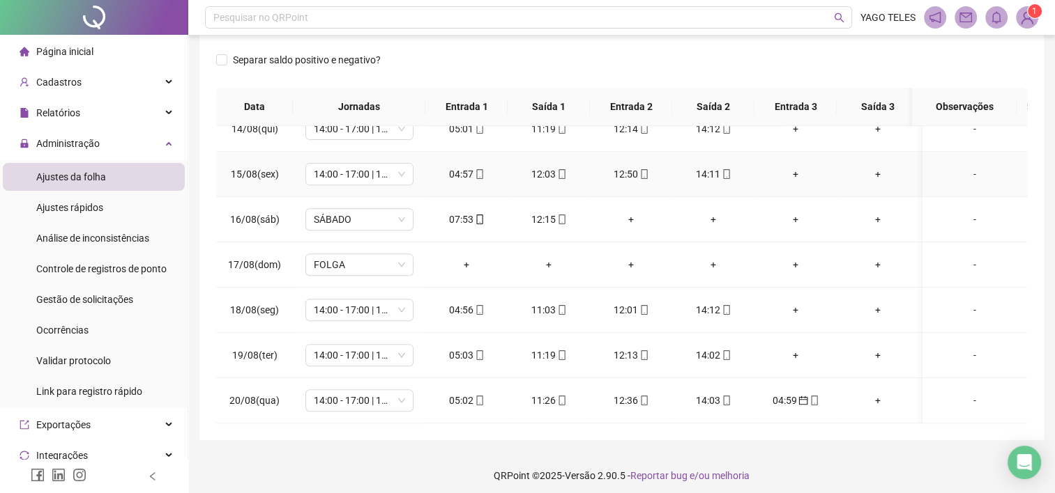
scroll to position [217, 0]
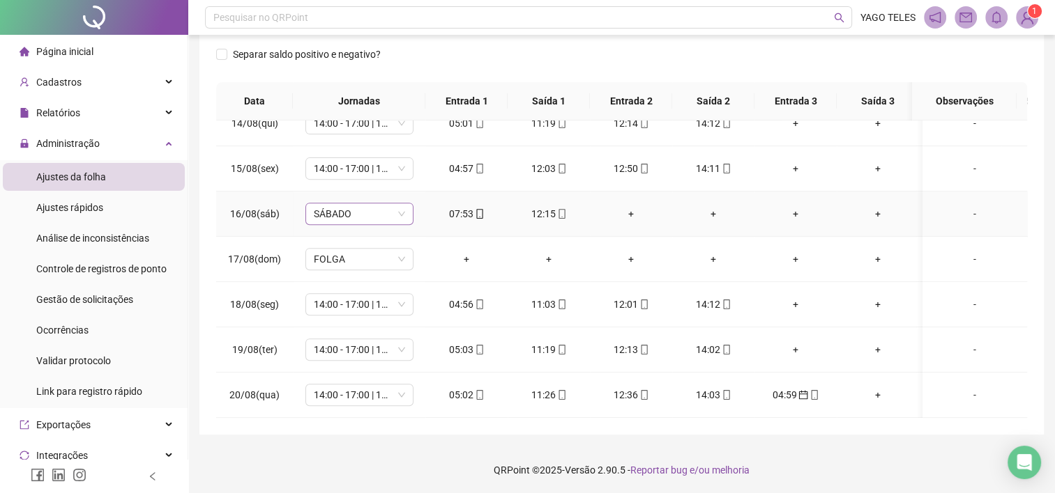
click at [360, 204] on span "SÁBADO" at bounding box center [359, 214] width 91 height 21
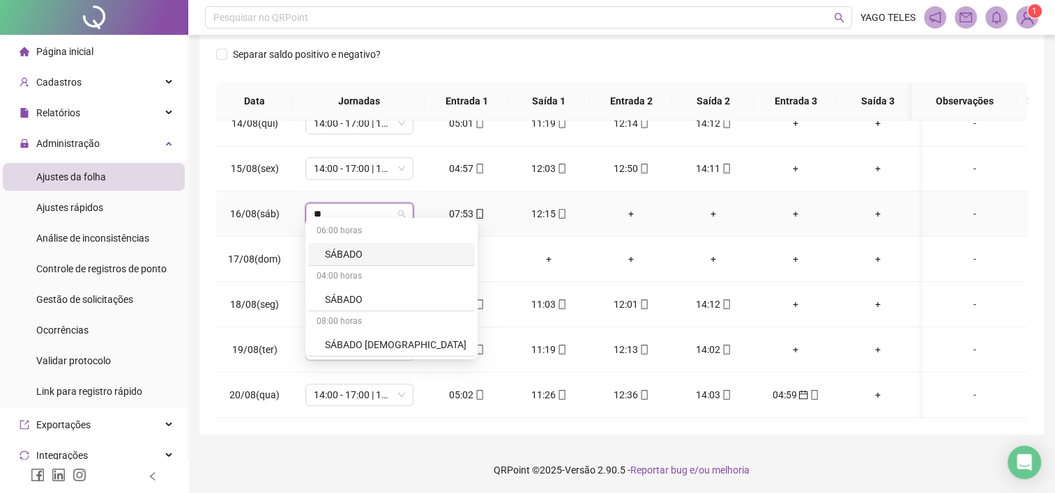
type input "***"
click at [348, 298] on div "SÁBADO" at bounding box center [395, 299] width 141 height 15
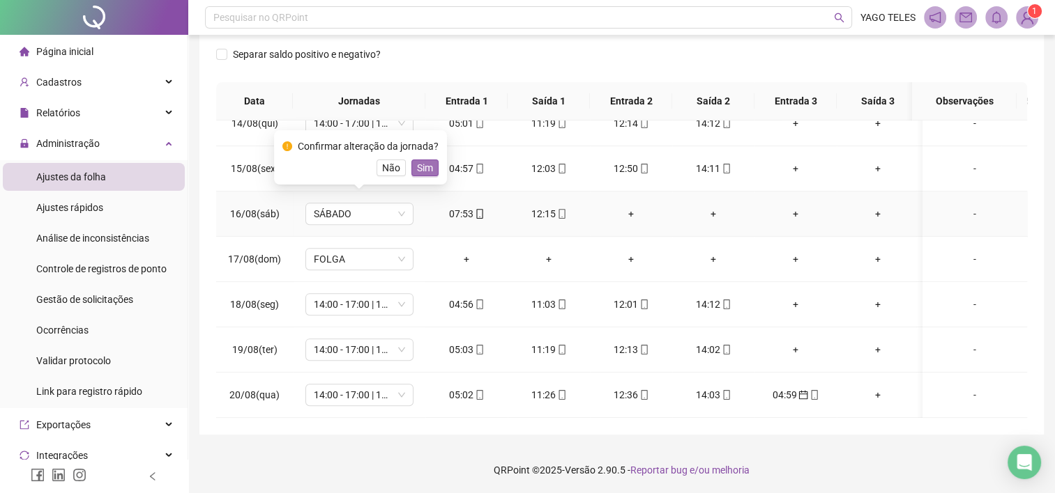
click at [426, 171] on span "Sim" at bounding box center [425, 167] width 16 height 15
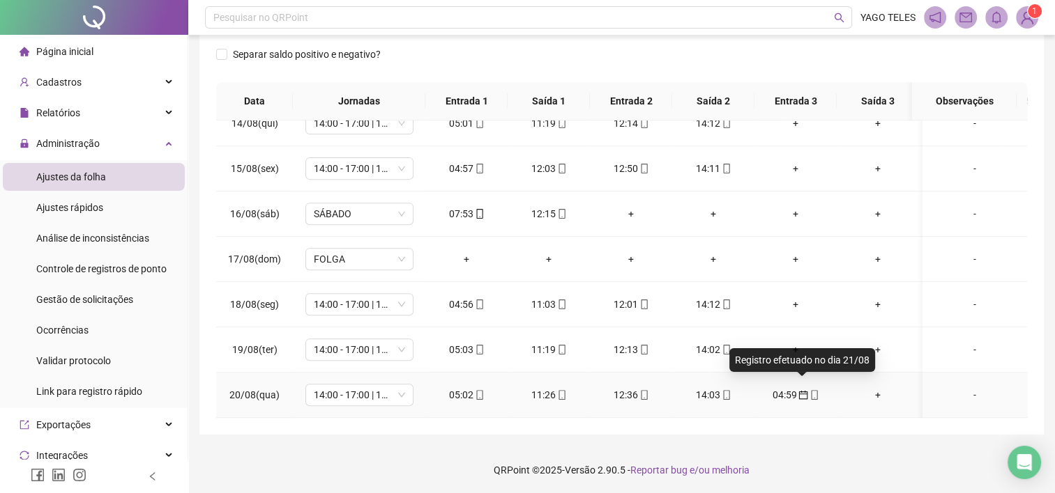
click at [802, 390] on icon "calendar" at bounding box center [803, 395] width 10 height 10
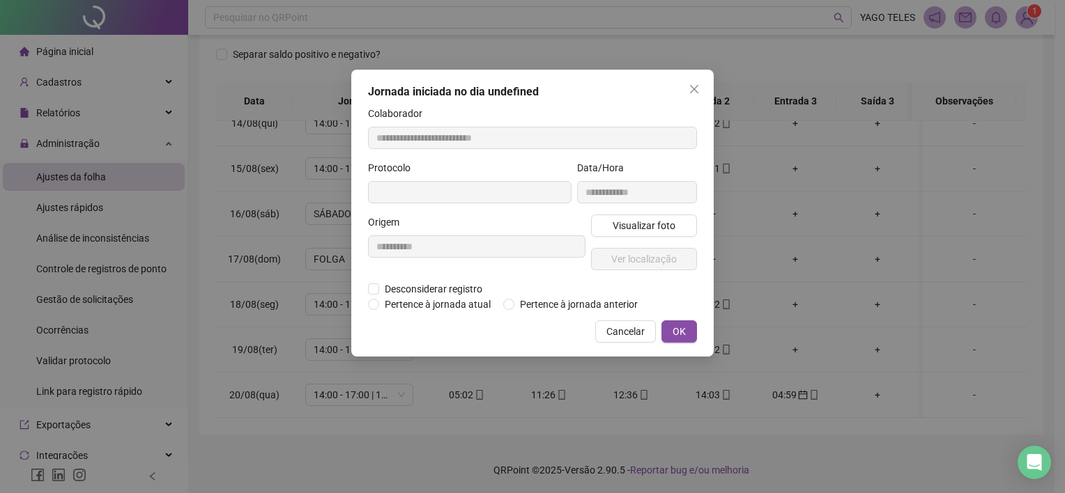
type input "**********"
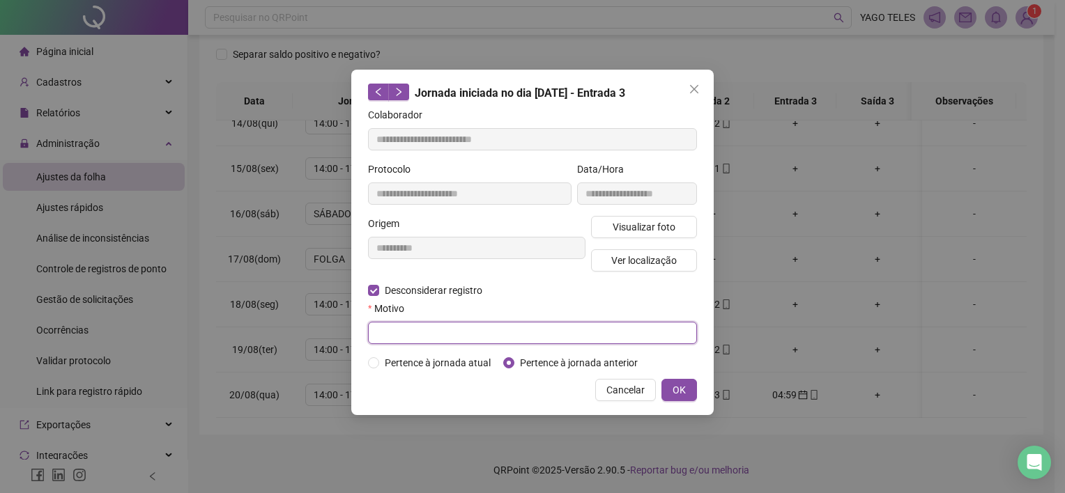
click at [407, 328] on input "text" at bounding box center [532, 333] width 329 height 22
type input "******"
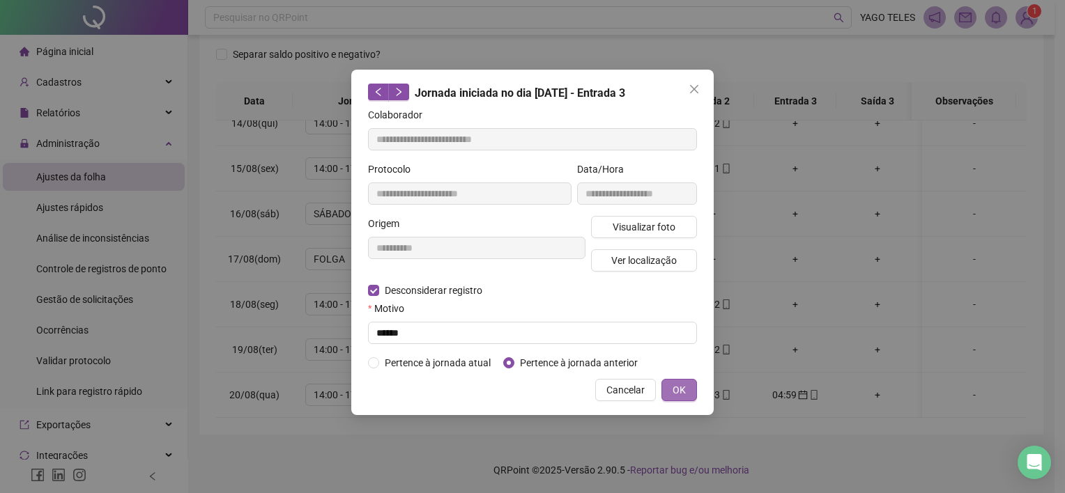
click at [682, 390] on span "OK" at bounding box center [679, 390] width 13 height 15
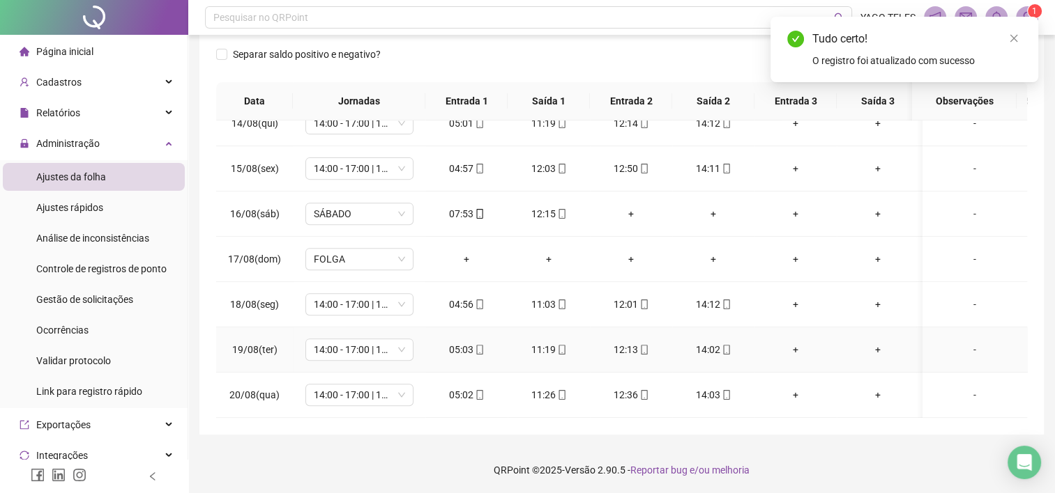
scroll to position [218, 0]
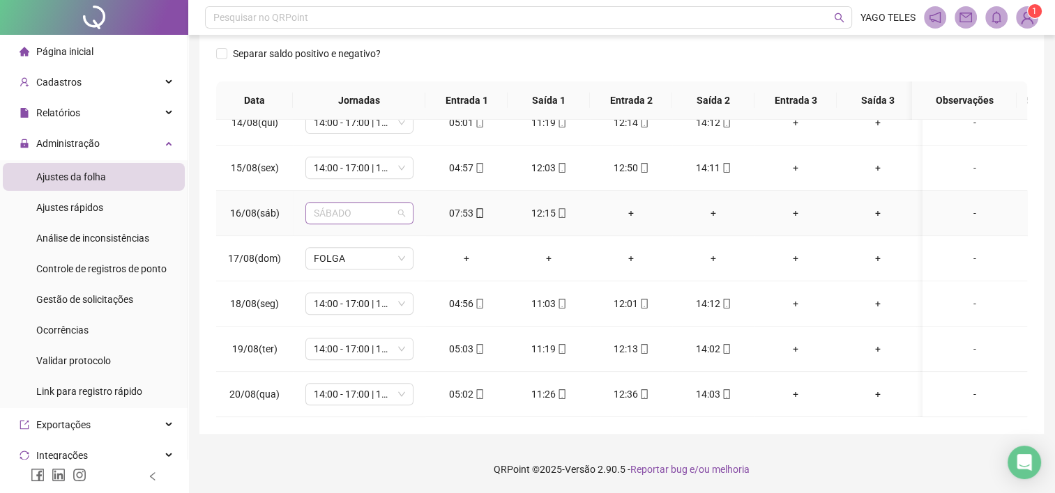
click at [371, 206] on span "SÁBADO" at bounding box center [359, 213] width 91 height 21
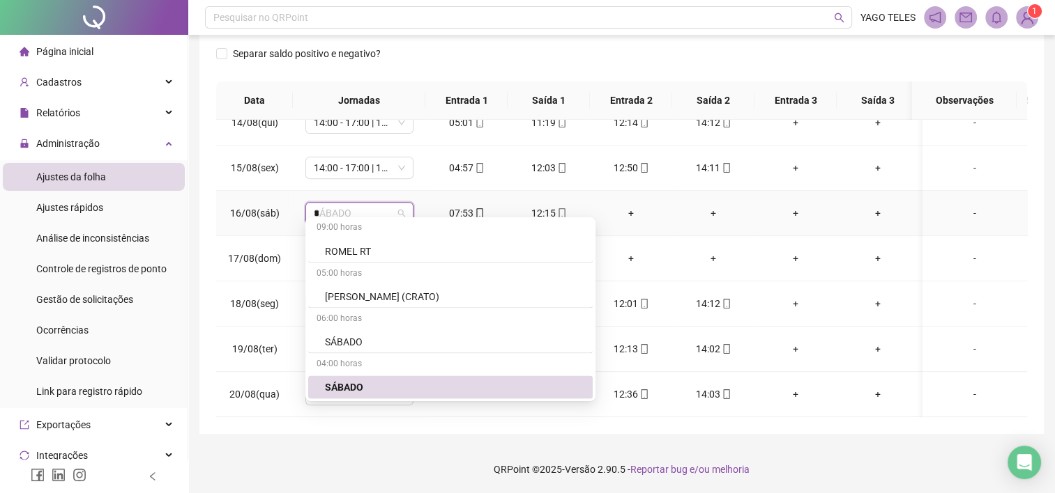
scroll to position [6455, 0]
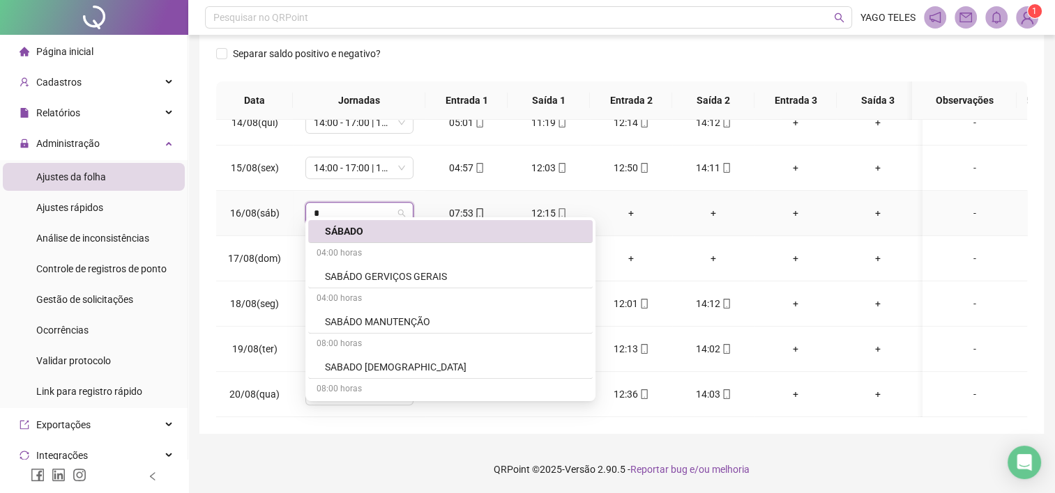
type input "**"
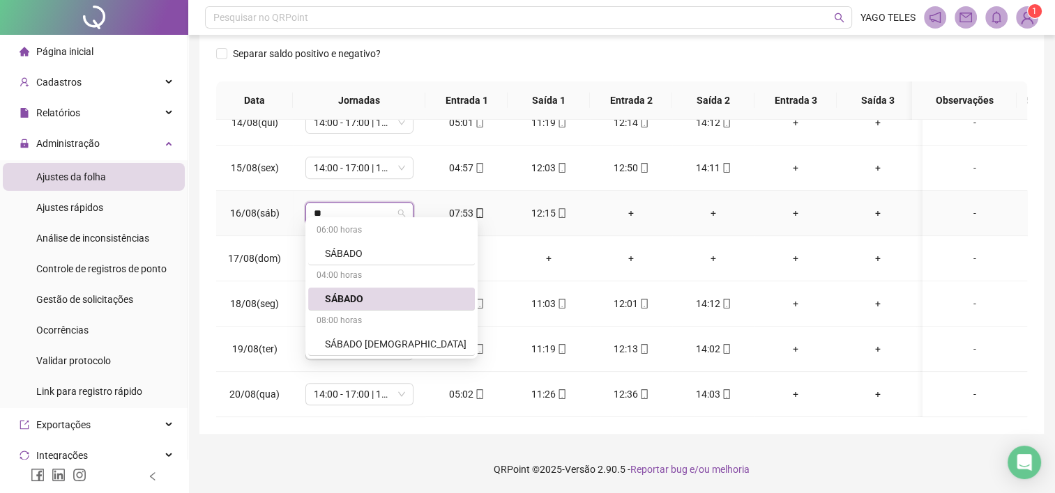
click at [349, 297] on div "SÁBADO" at bounding box center [395, 298] width 141 height 15
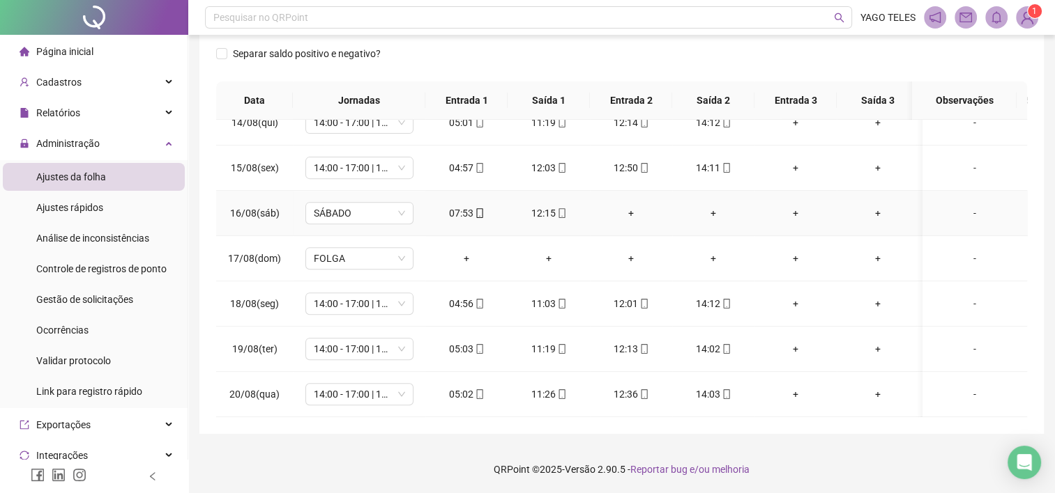
click at [435, 213] on td "07:53" at bounding box center [466, 213] width 82 height 45
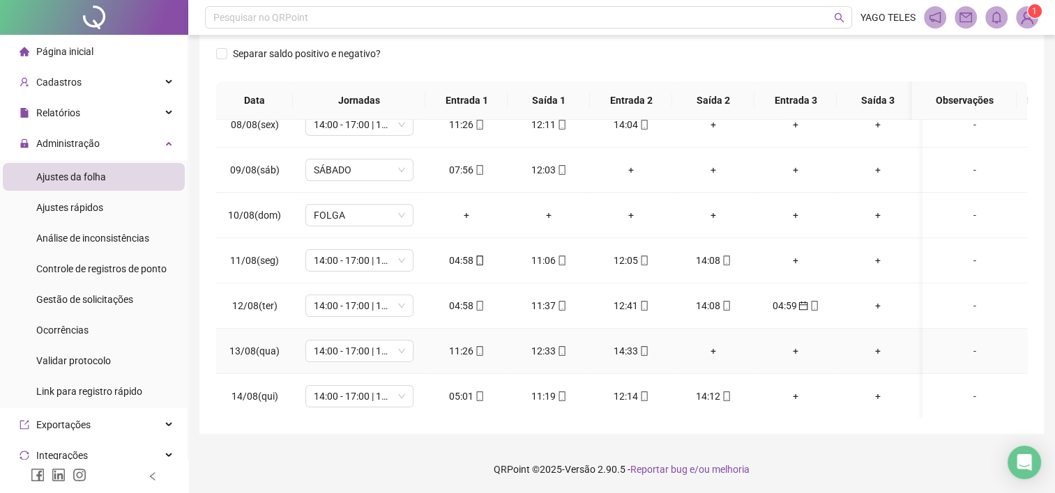
scroll to position [334, 0]
click at [353, 176] on span "SÁBADO" at bounding box center [359, 170] width 91 height 21
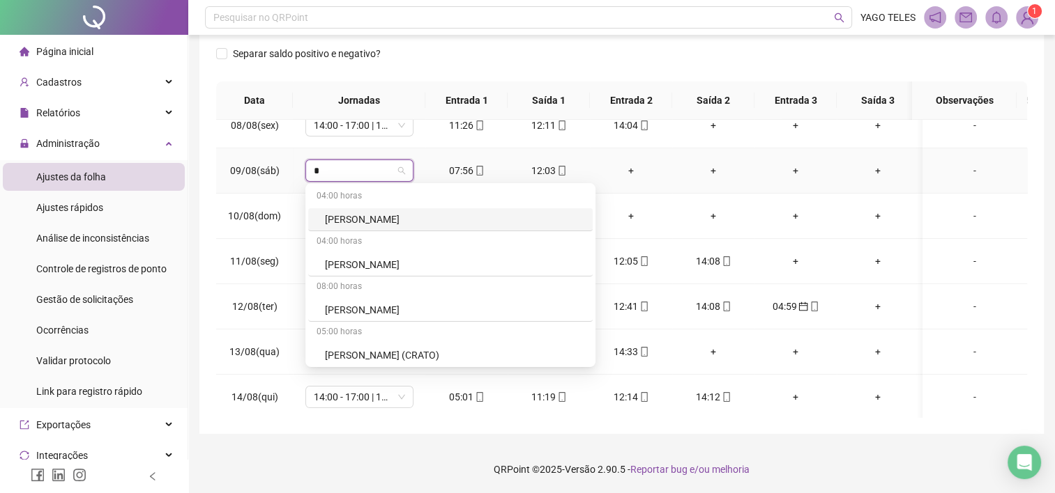
type input "**"
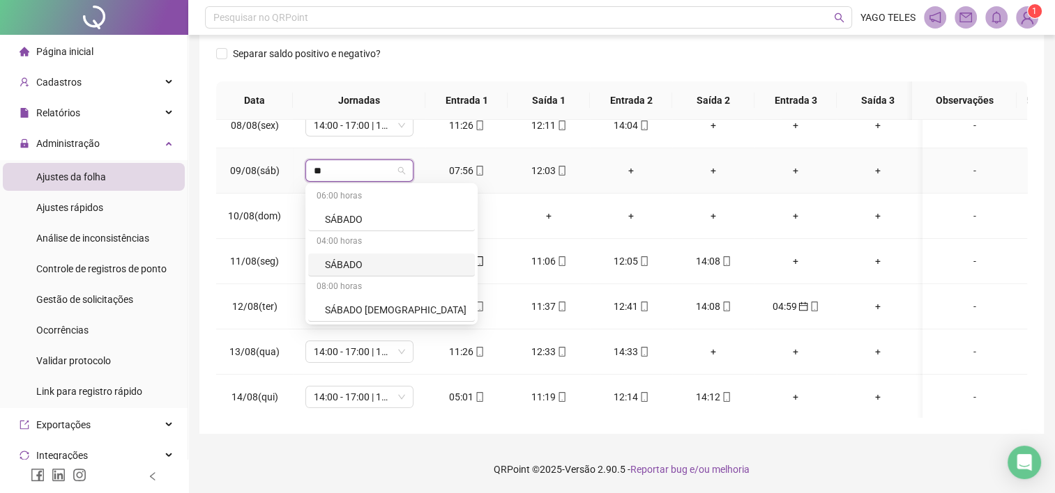
click at [346, 261] on div "SÁBADO" at bounding box center [395, 264] width 141 height 15
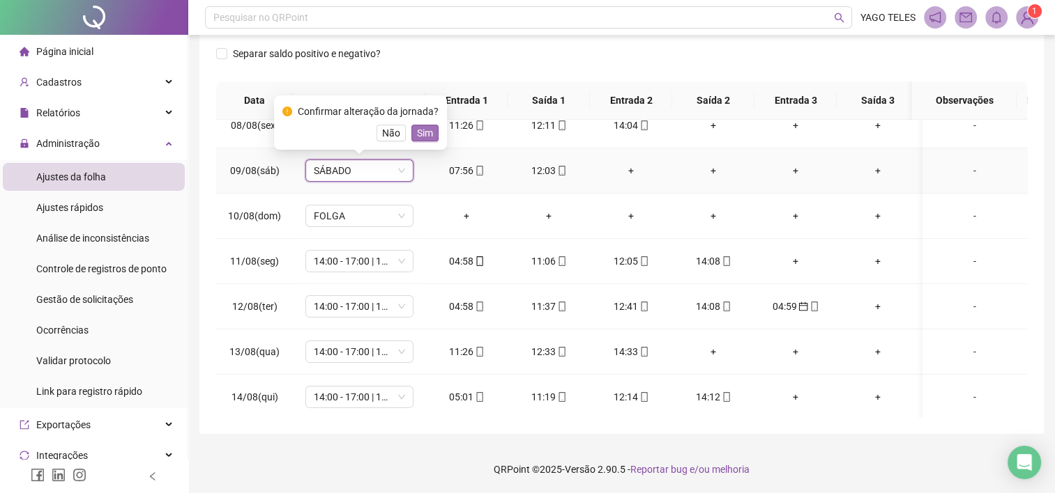
click at [422, 134] on span "Sim" at bounding box center [425, 132] width 16 height 15
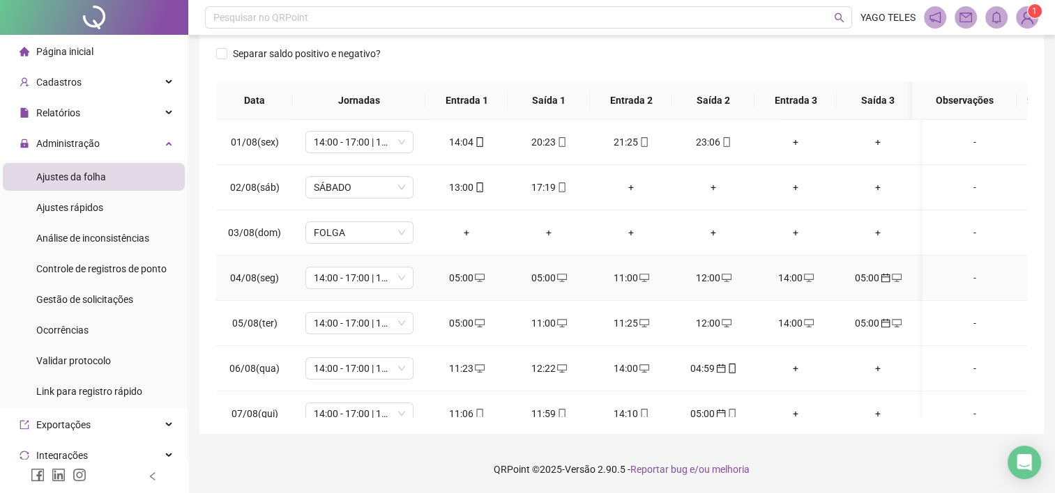
scroll to position [0, 0]
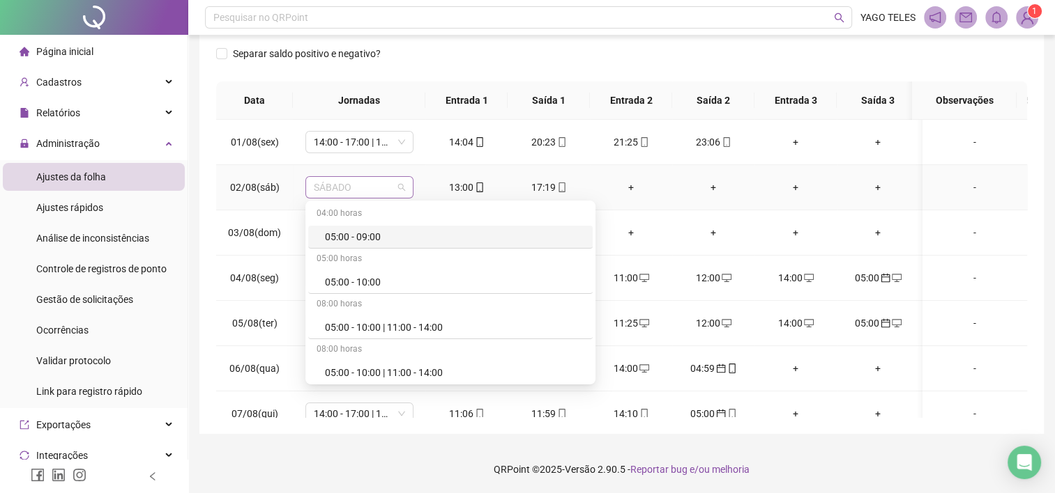
click at [371, 190] on span "SÁBADO" at bounding box center [359, 187] width 91 height 21
type input "***"
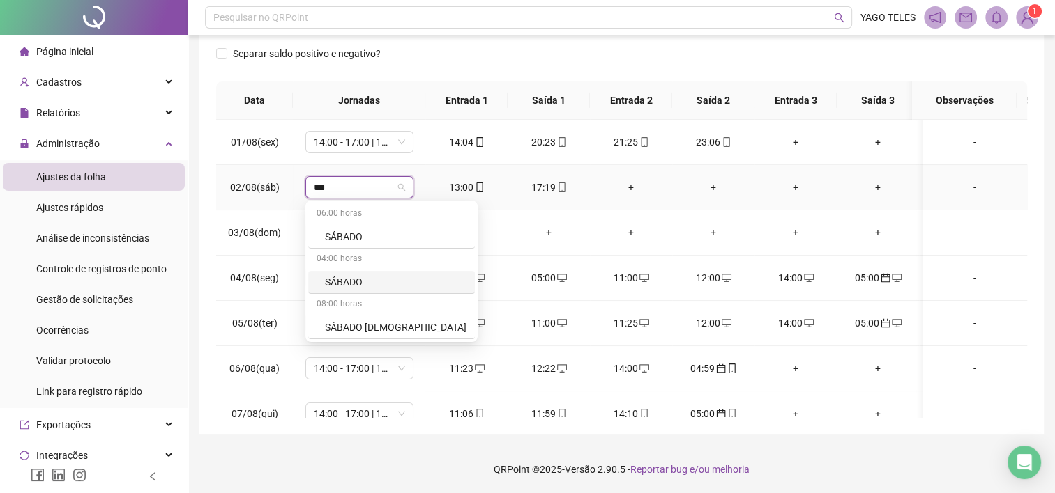
click at [358, 275] on div "SÁBADO" at bounding box center [395, 282] width 141 height 15
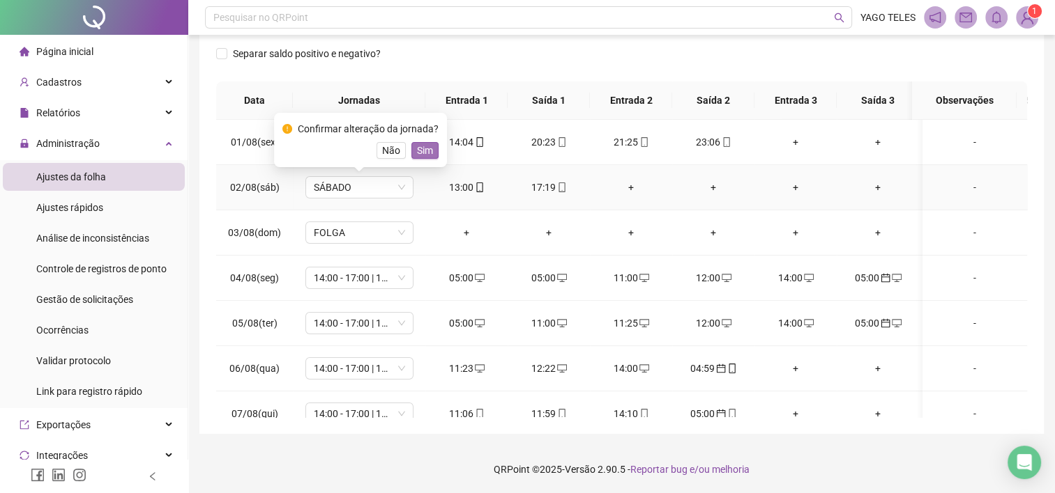
click at [423, 153] on span "Sim" at bounding box center [425, 150] width 16 height 15
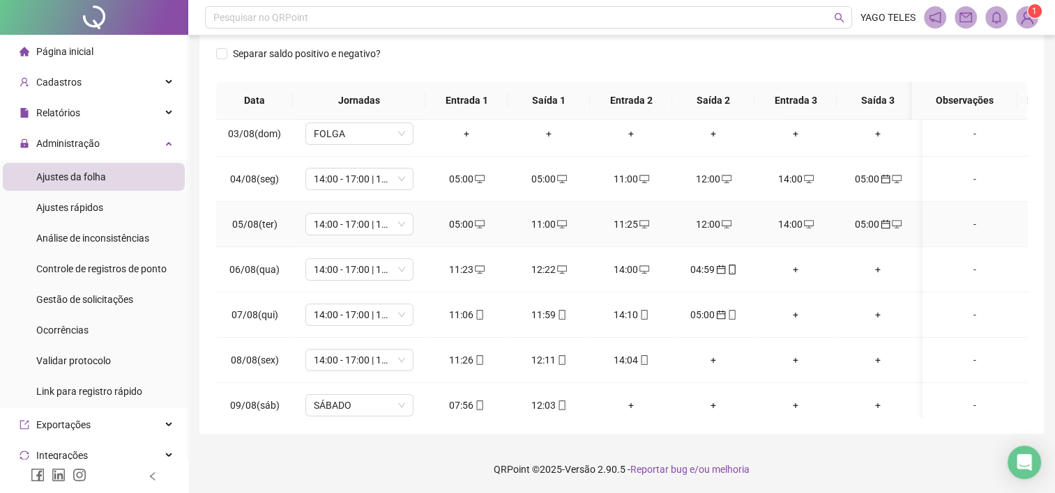
scroll to position [100, 0]
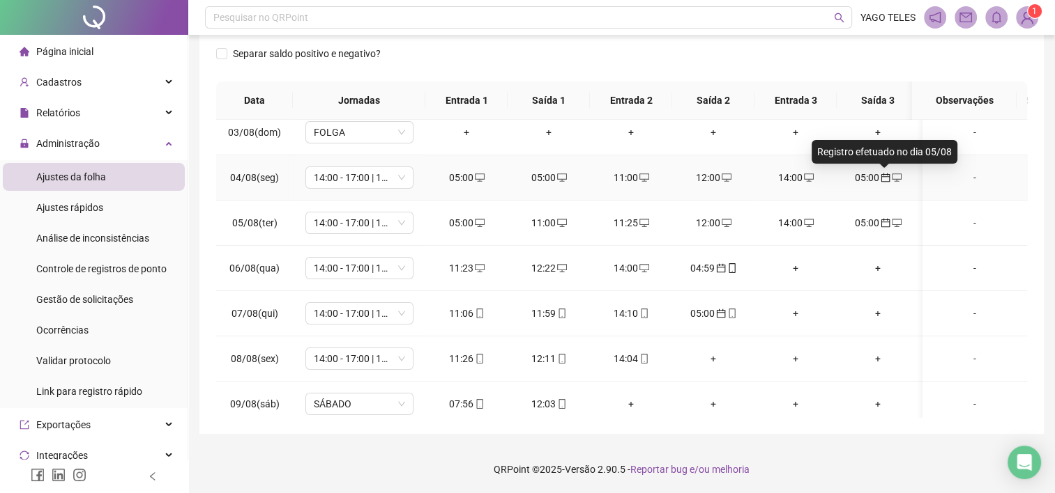
click at [884, 175] on icon "calendar" at bounding box center [885, 178] width 10 height 10
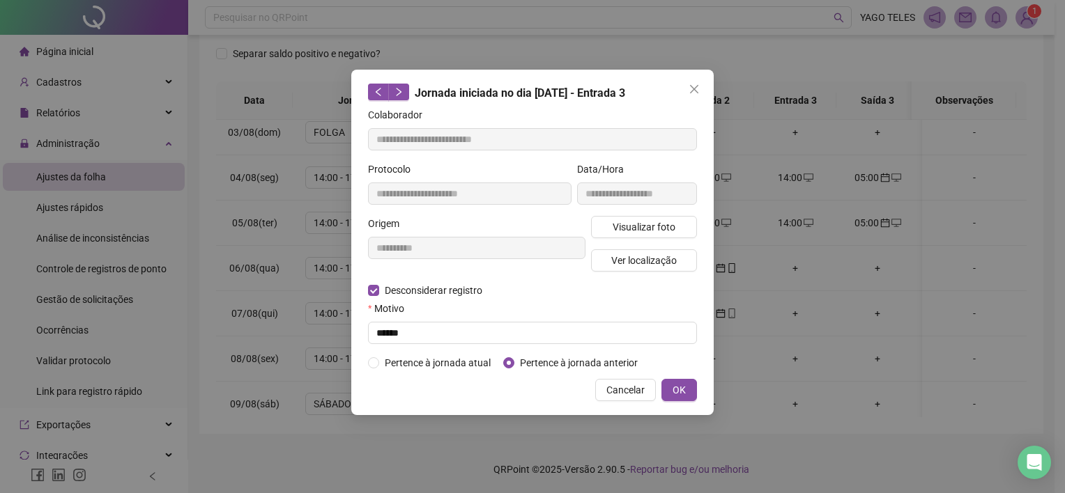
type input "**********"
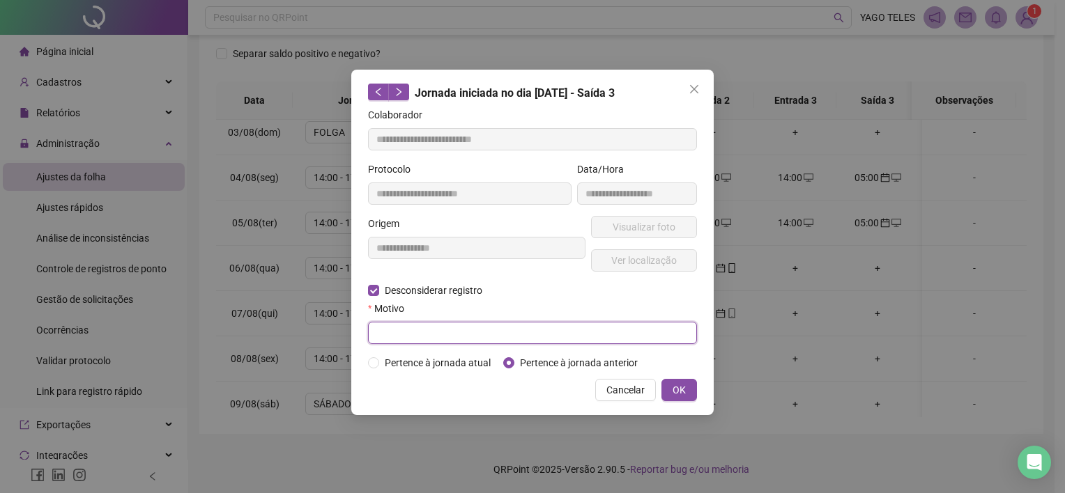
click at [431, 337] on input "text" at bounding box center [532, 333] width 329 height 22
type input "******"
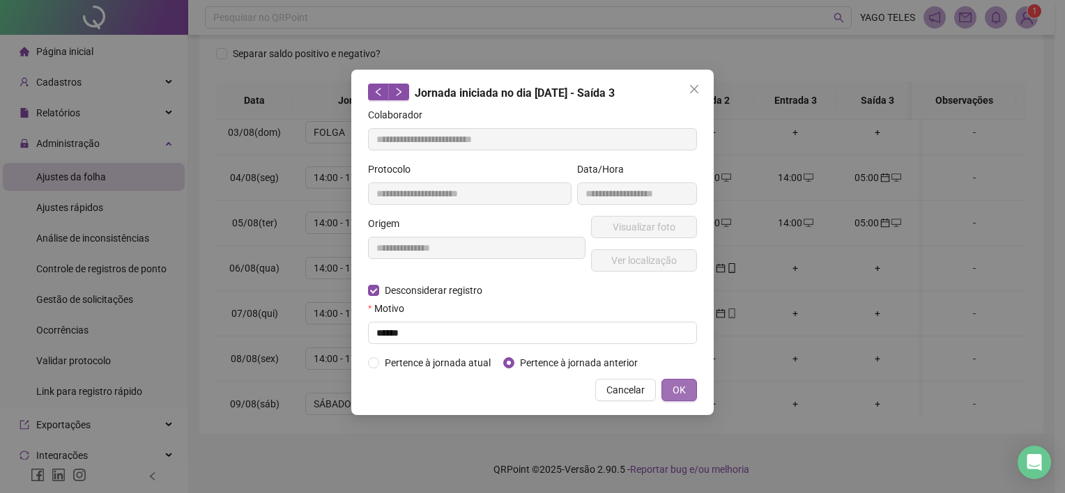
click at [686, 389] on button "OK" at bounding box center [679, 390] width 36 height 22
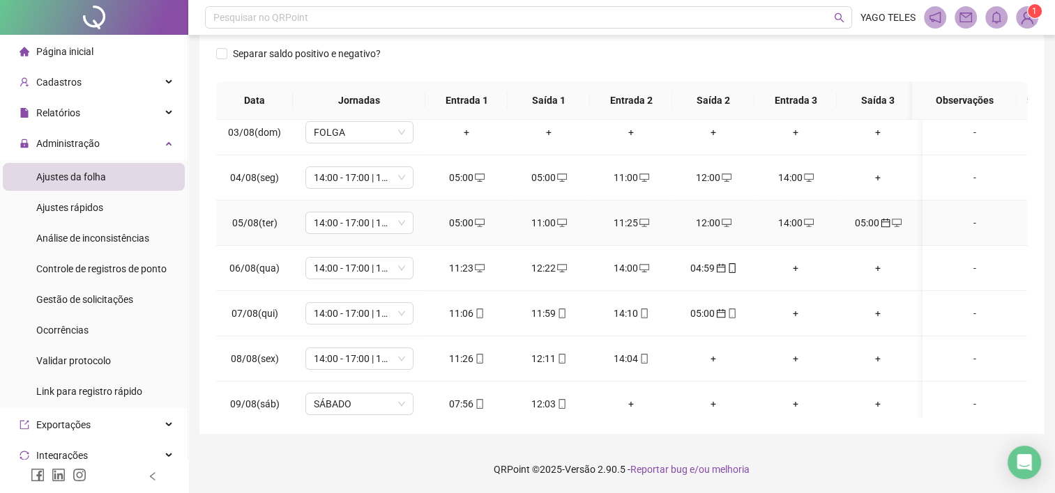
click at [875, 224] on div "05:00" at bounding box center [878, 222] width 60 height 15
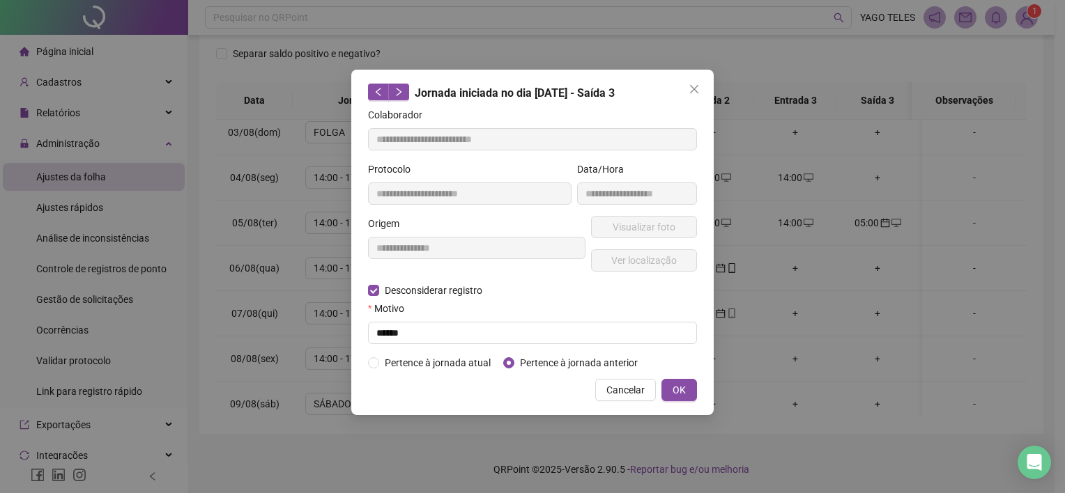
type input "**********"
click at [405, 338] on input "text" at bounding box center [532, 333] width 329 height 22
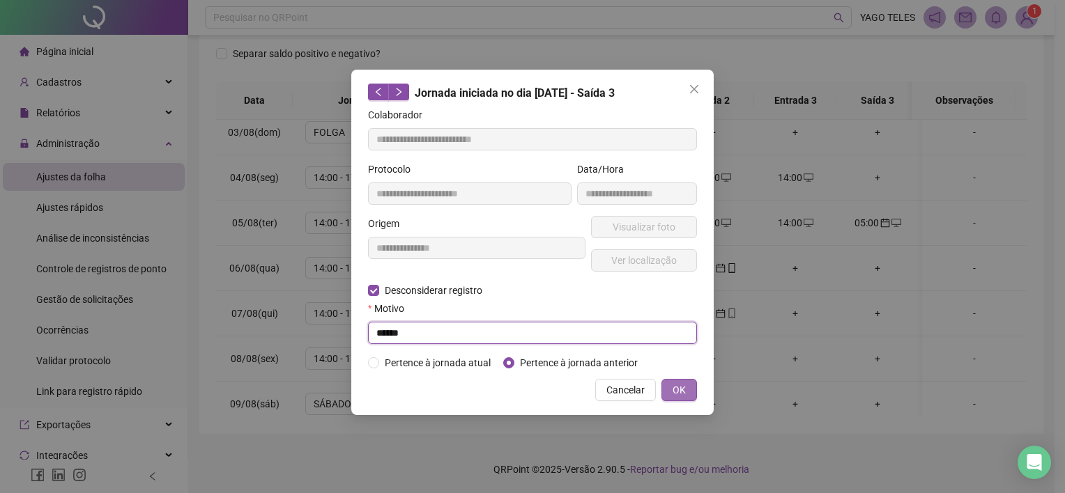
type input "******"
click at [688, 389] on button "OK" at bounding box center [679, 390] width 36 height 22
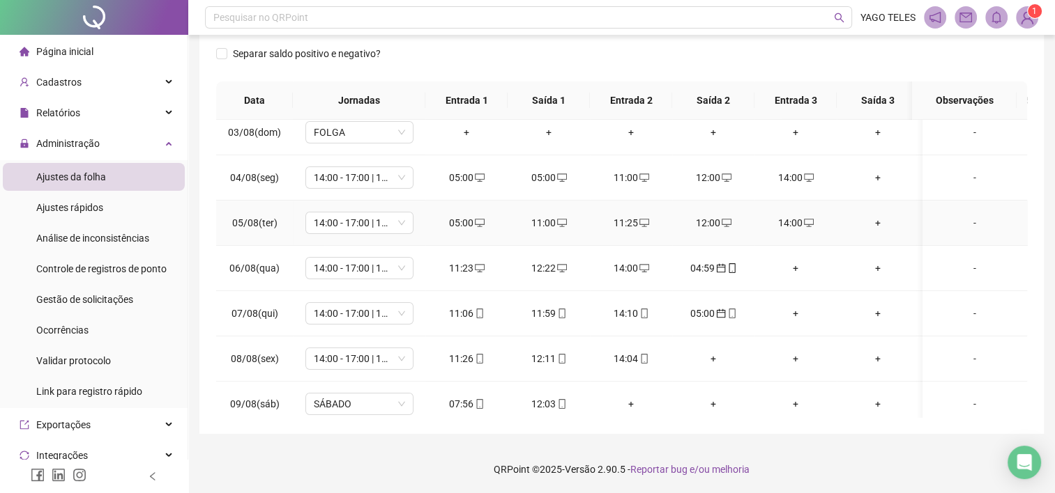
click at [626, 222] on div "11:25" at bounding box center [631, 222] width 60 height 15
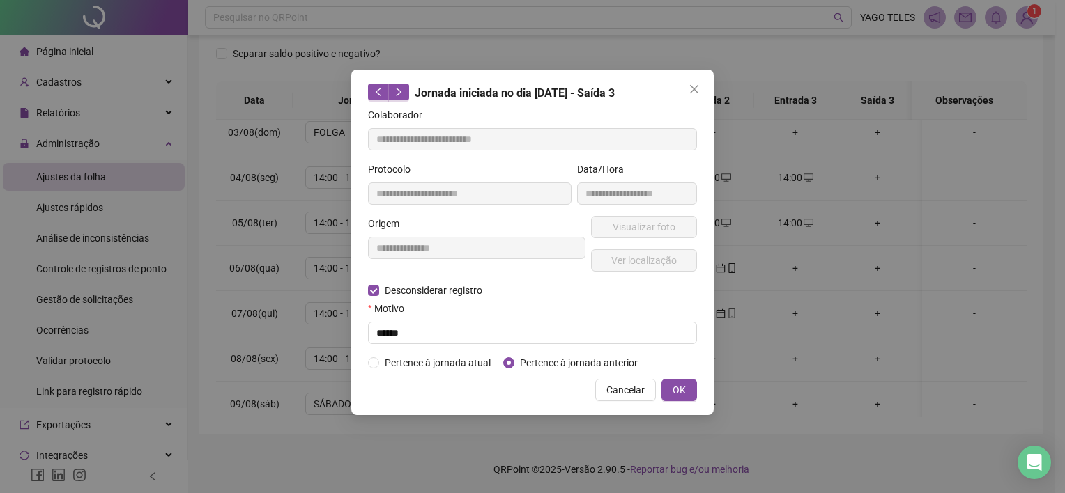
type input "**********"
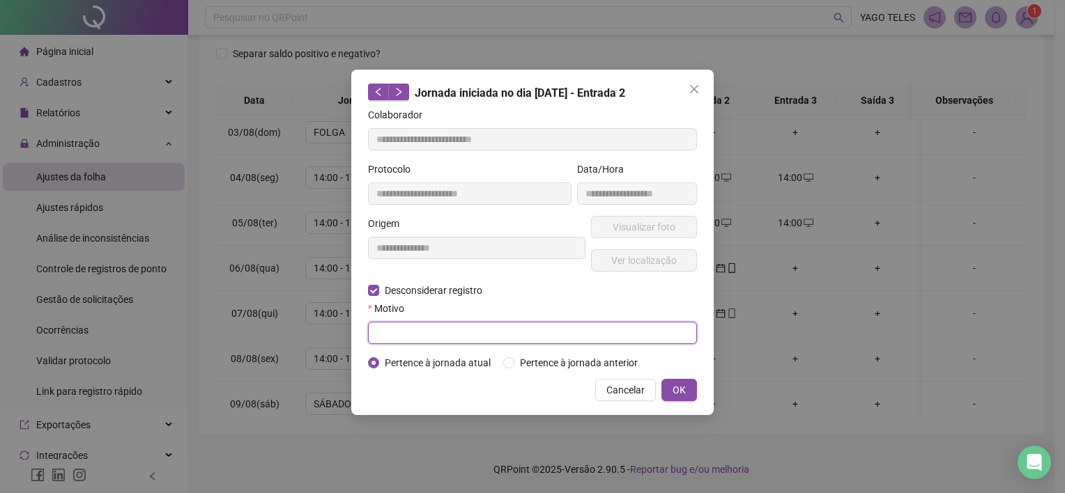
click at [431, 326] on input "text" at bounding box center [532, 333] width 329 height 22
type input "******"
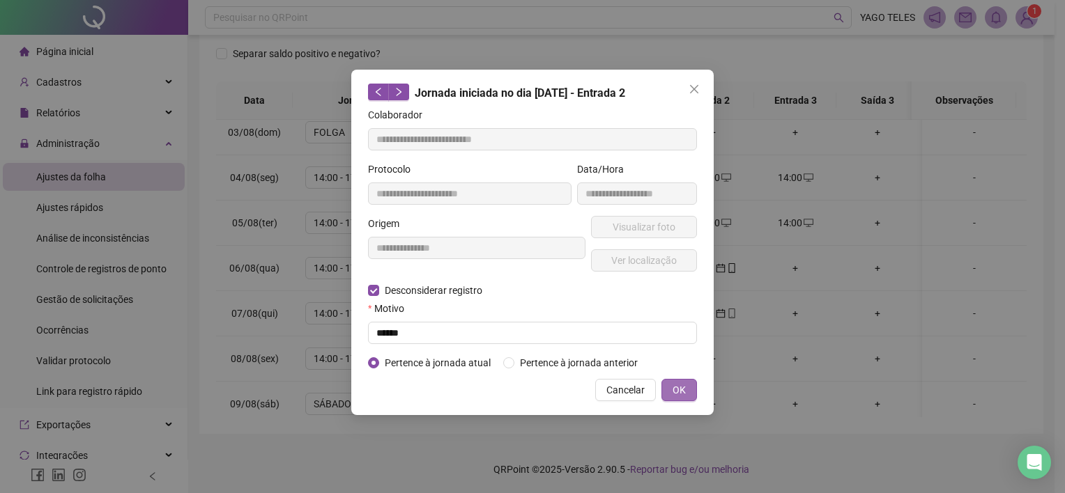
click at [682, 392] on span "OK" at bounding box center [679, 390] width 13 height 15
